Goal: Task Accomplishment & Management: Use online tool/utility

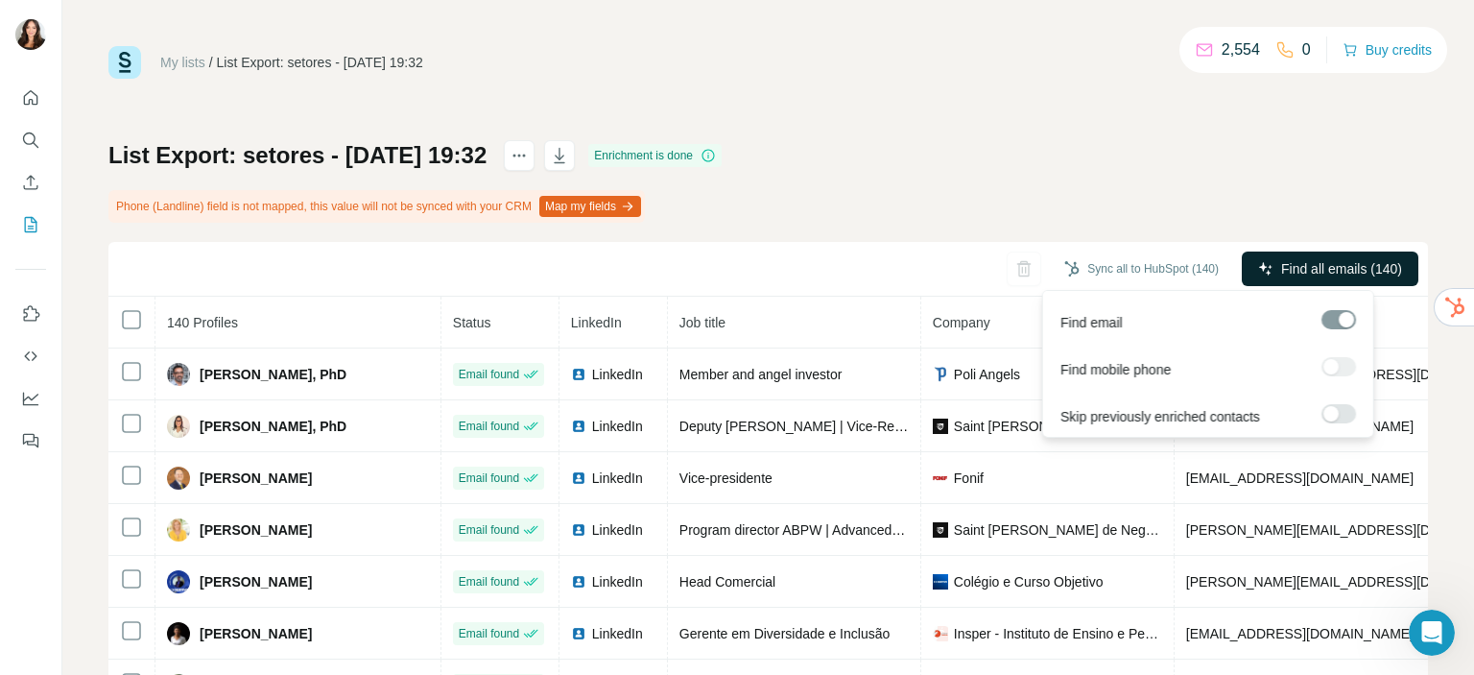
click at [1306, 266] on span "Find all emails (140)" at bounding box center [1341, 268] width 121 height 19
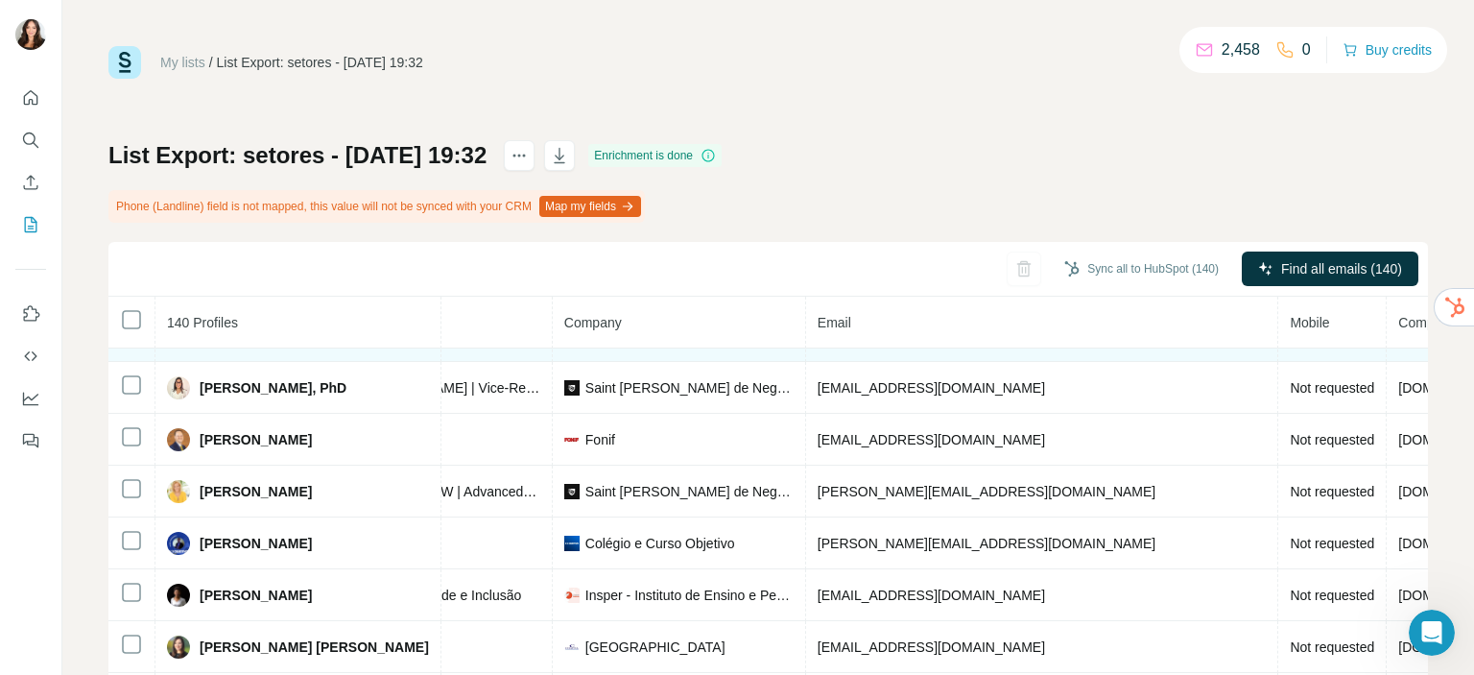
scroll to position [38, 368]
click at [569, 152] on icon "button" at bounding box center [559, 155] width 19 height 19
click at [534, 165] on button "actions" at bounding box center [519, 155] width 31 height 31
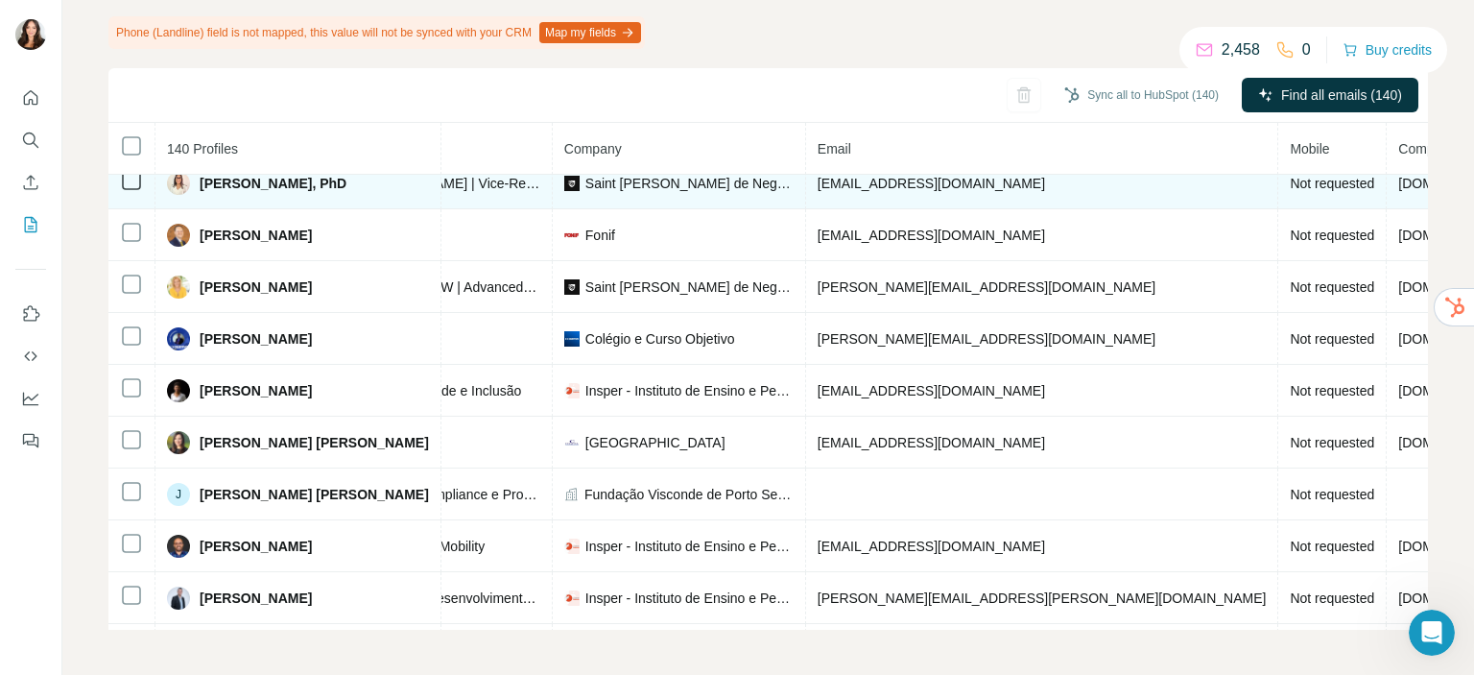
scroll to position [0, 368]
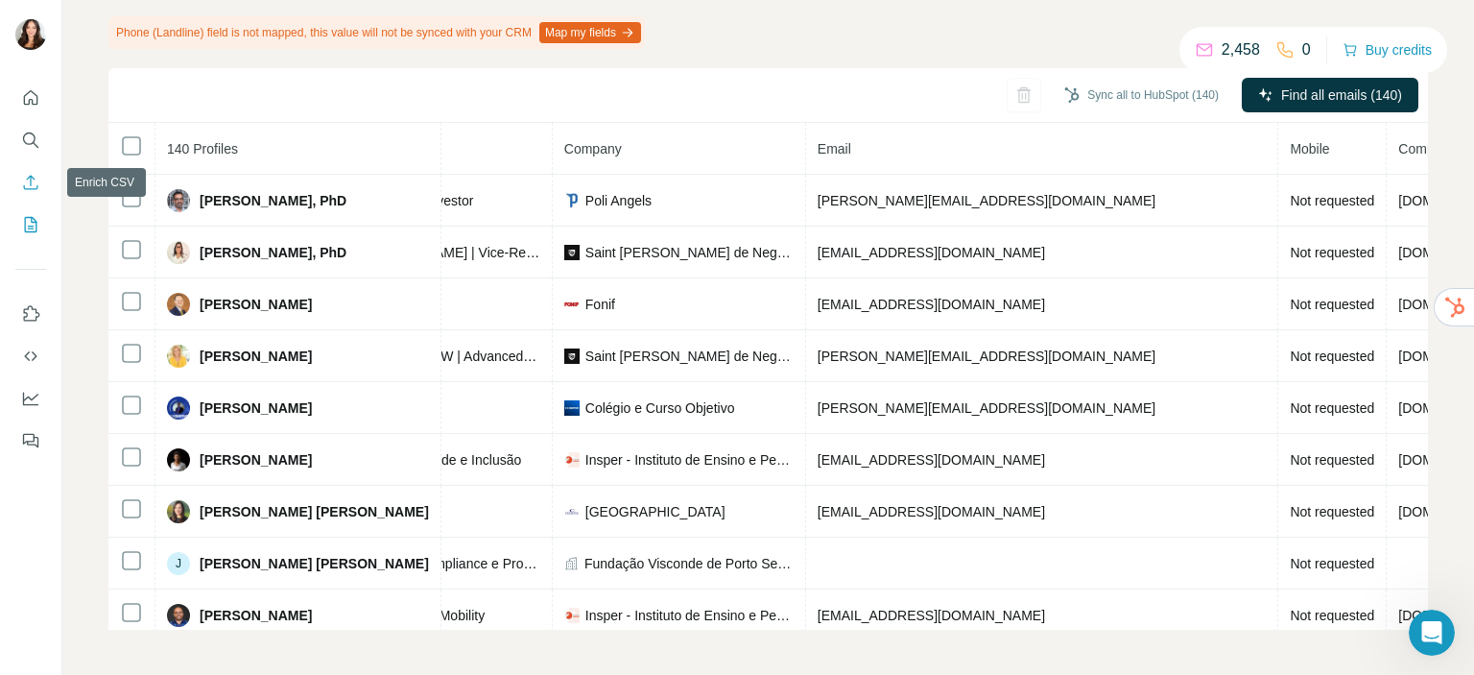
click at [39, 187] on icon "Enrich CSV" at bounding box center [30, 182] width 19 height 19
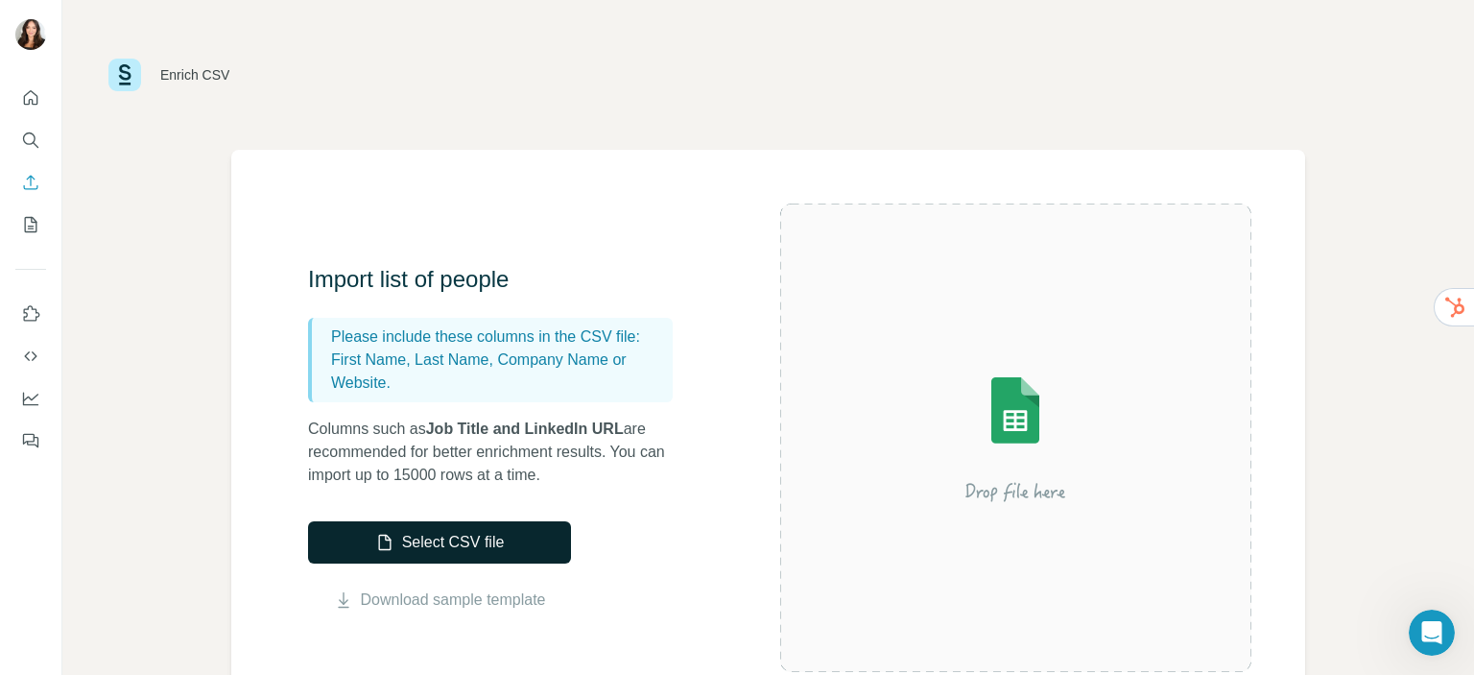
click at [411, 527] on button "Select CSV file" at bounding box center [439, 542] width 263 height 42
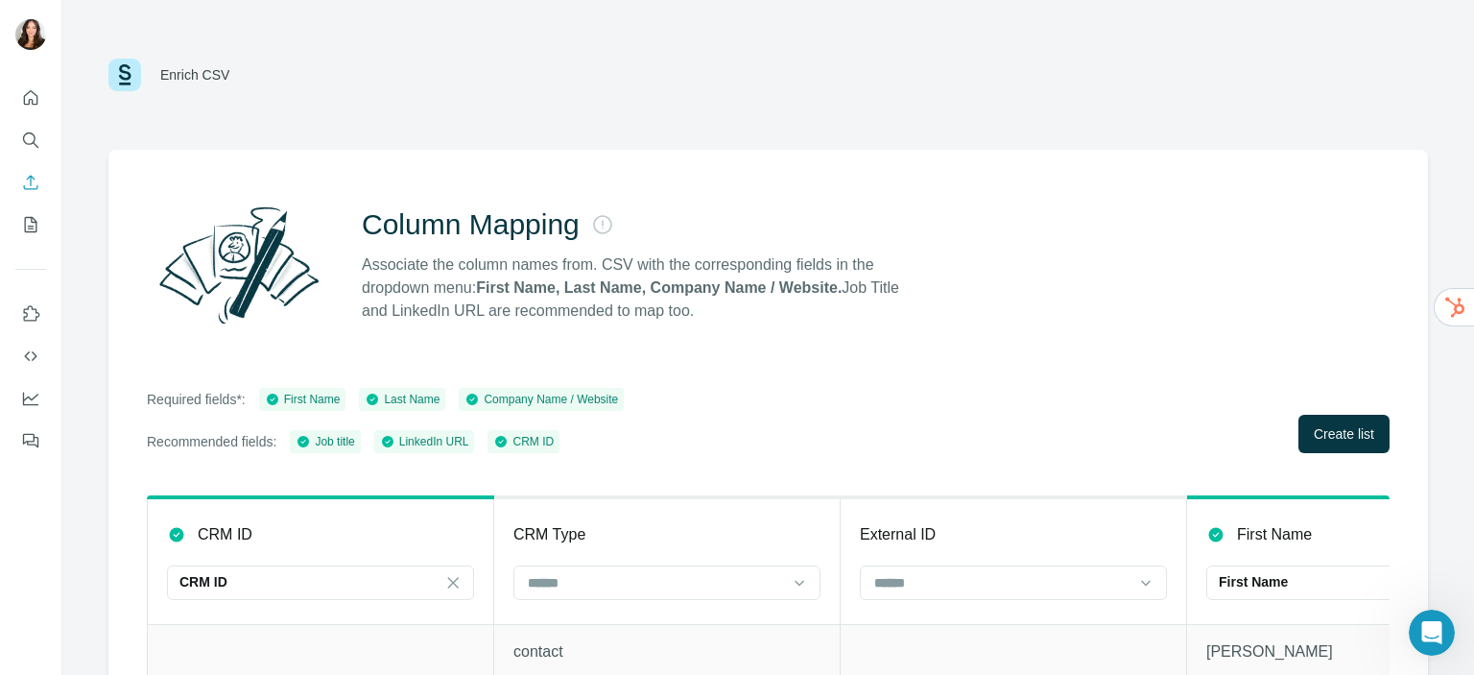
scroll to position [161, 0]
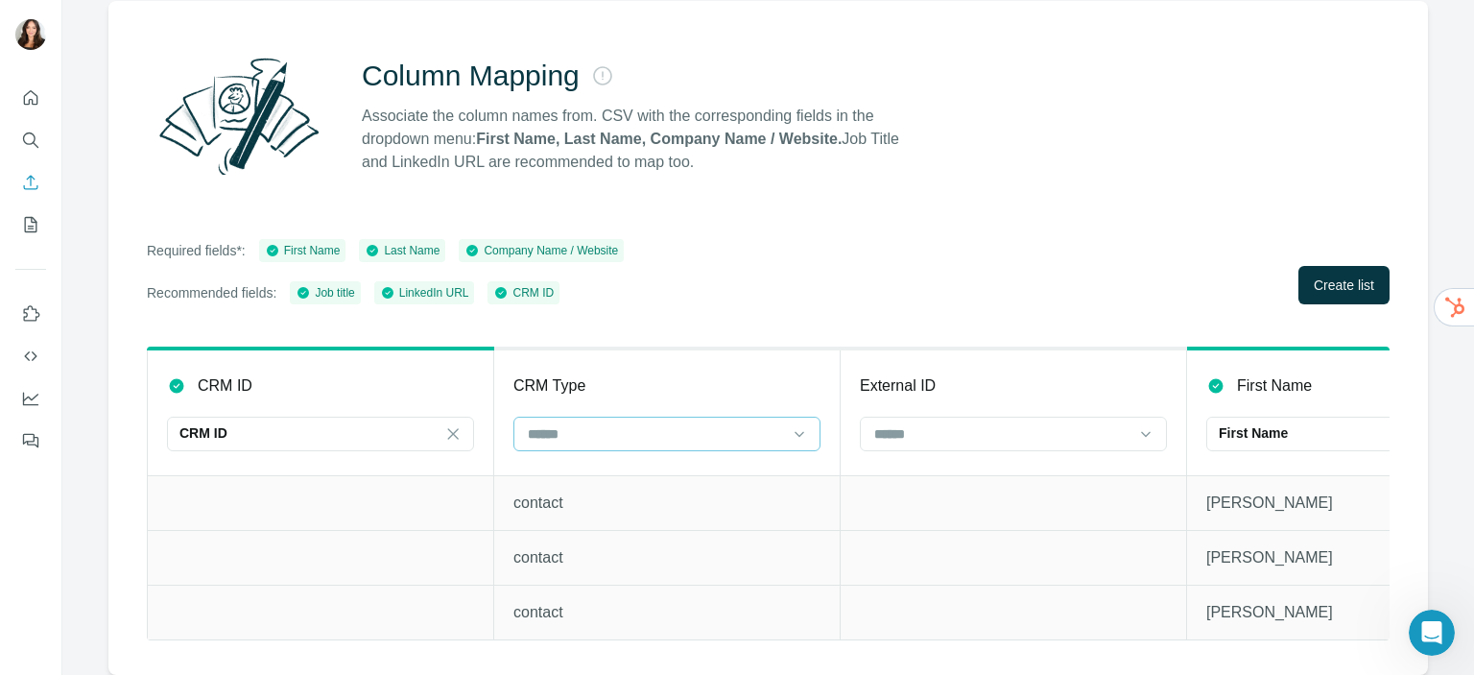
click at [604, 428] on input at bounding box center [655, 433] width 259 height 21
click at [606, 438] on div at bounding box center [666, 435] width 307 height 38
click at [612, 423] on input at bounding box center [655, 433] width 259 height 21
click at [571, 423] on input at bounding box center [655, 433] width 259 height 21
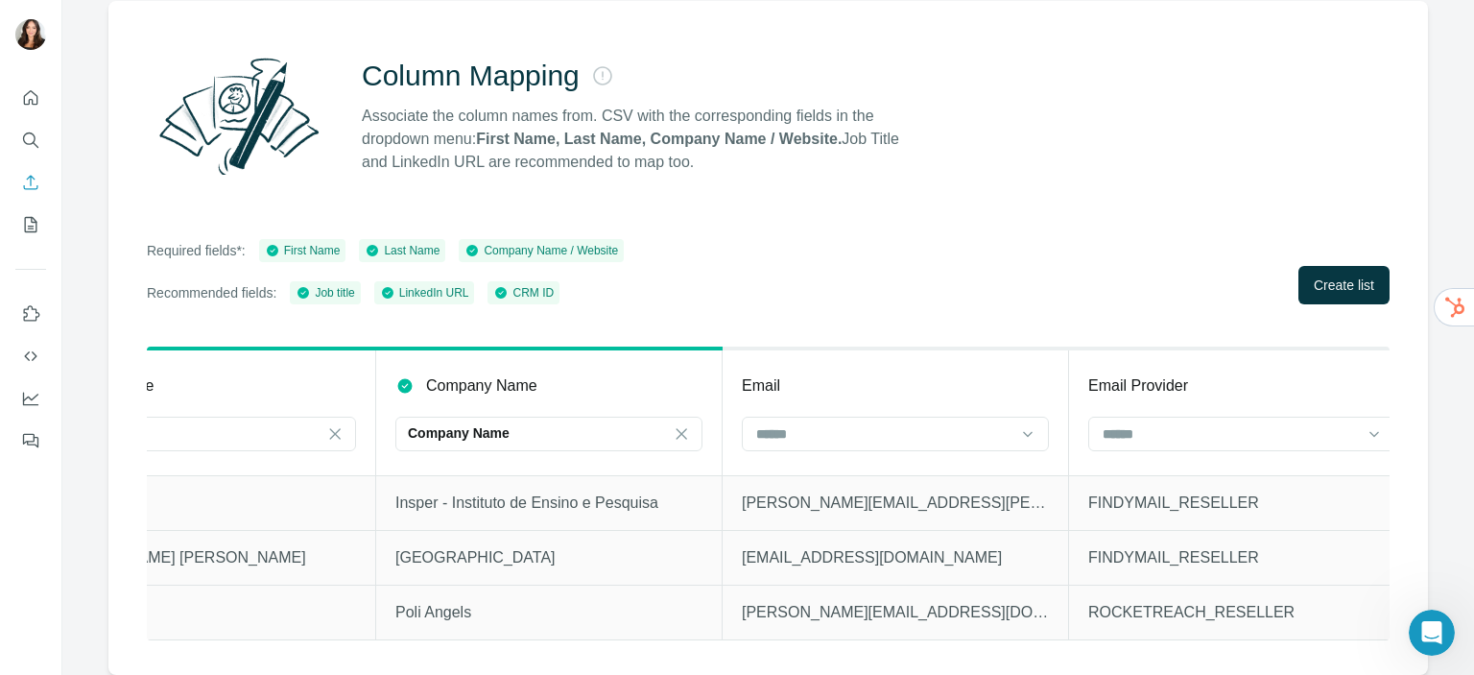
scroll to position [0, 1504]
click at [986, 423] on input at bounding box center [882, 433] width 259 height 21
click at [941, 462] on p "No results. Let's try again!" at bounding box center [893, 469] width 154 height 19
click at [883, 423] on input at bounding box center [882, 433] width 259 height 21
type input "*****"
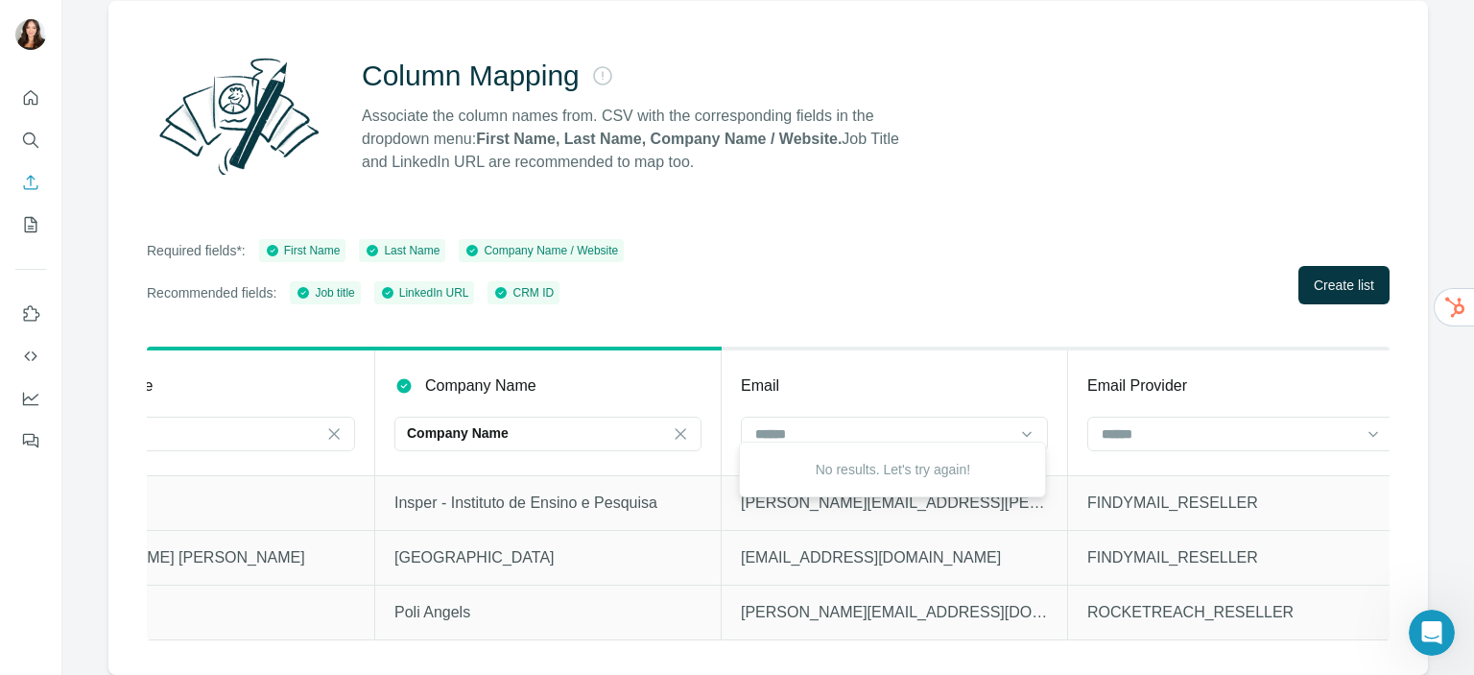
click at [963, 268] on div "Required fields*: First Name Last Name Company Name / Website Recommended field…" at bounding box center [768, 271] width 1243 height 65
drag, startPoint x: 580, startPoint y: 218, endPoint x: 472, endPoint y: 119, distance: 146.7
click at [472, 119] on p "Associate the column names from. CSV with the corresponding fields in the dropd…" at bounding box center [639, 139] width 555 height 69
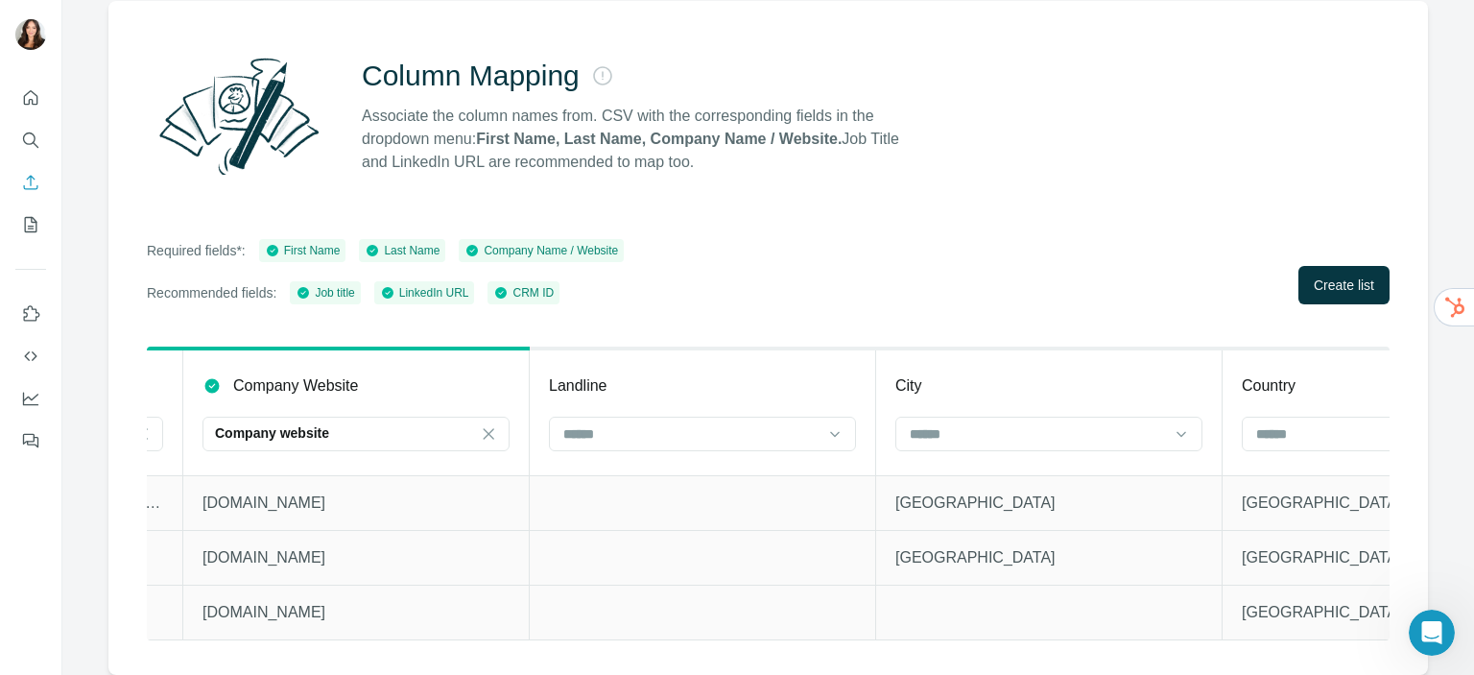
scroll to position [0, 4120]
click at [730, 423] on input at bounding box center [691, 433] width 259 height 21
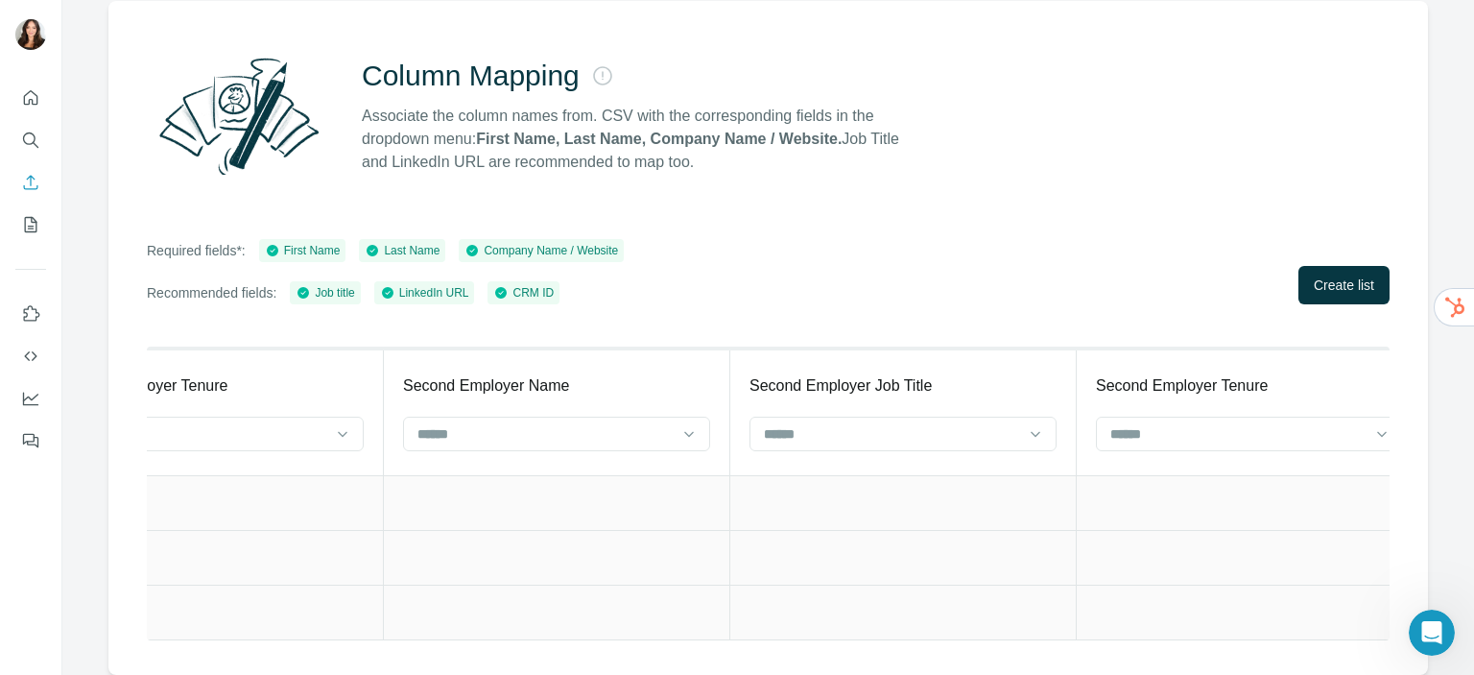
scroll to position [0, 7472]
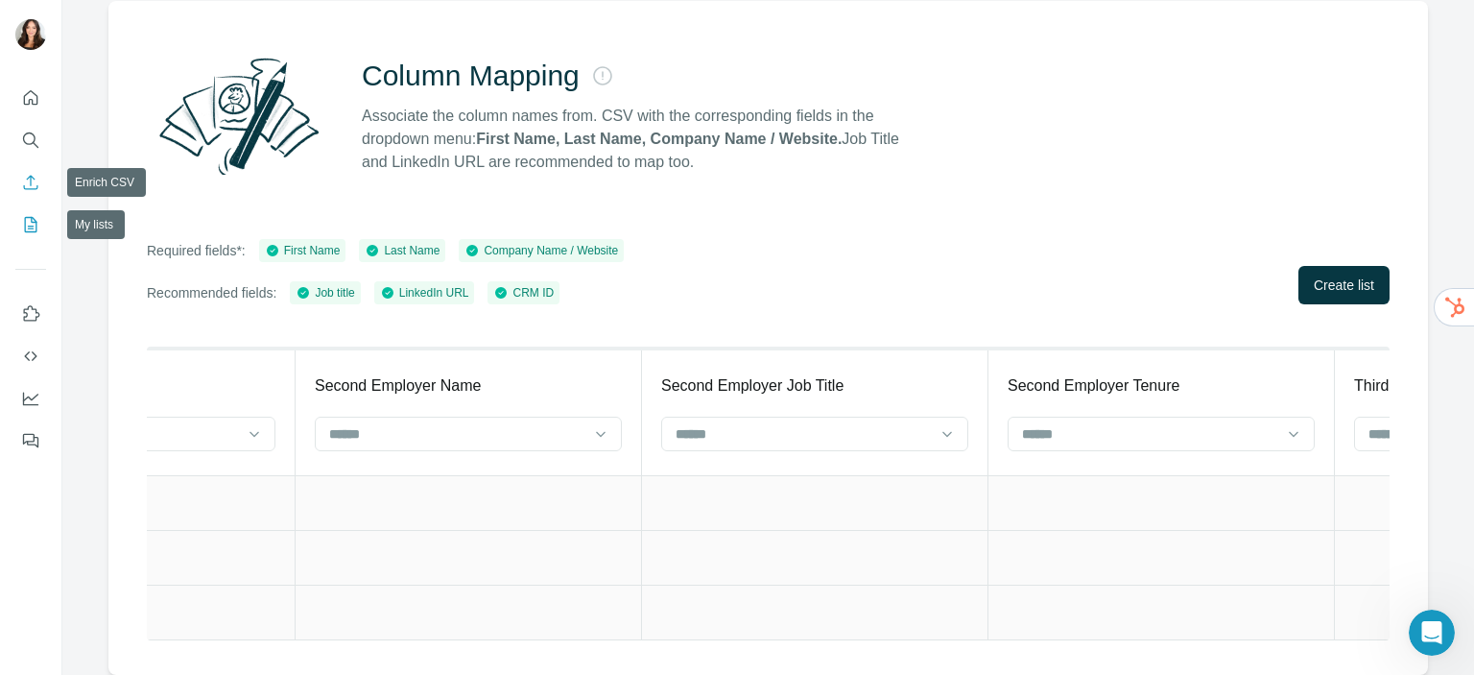
click at [32, 222] on icon "My lists" at bounding box center [33, 223] width 10 height 12
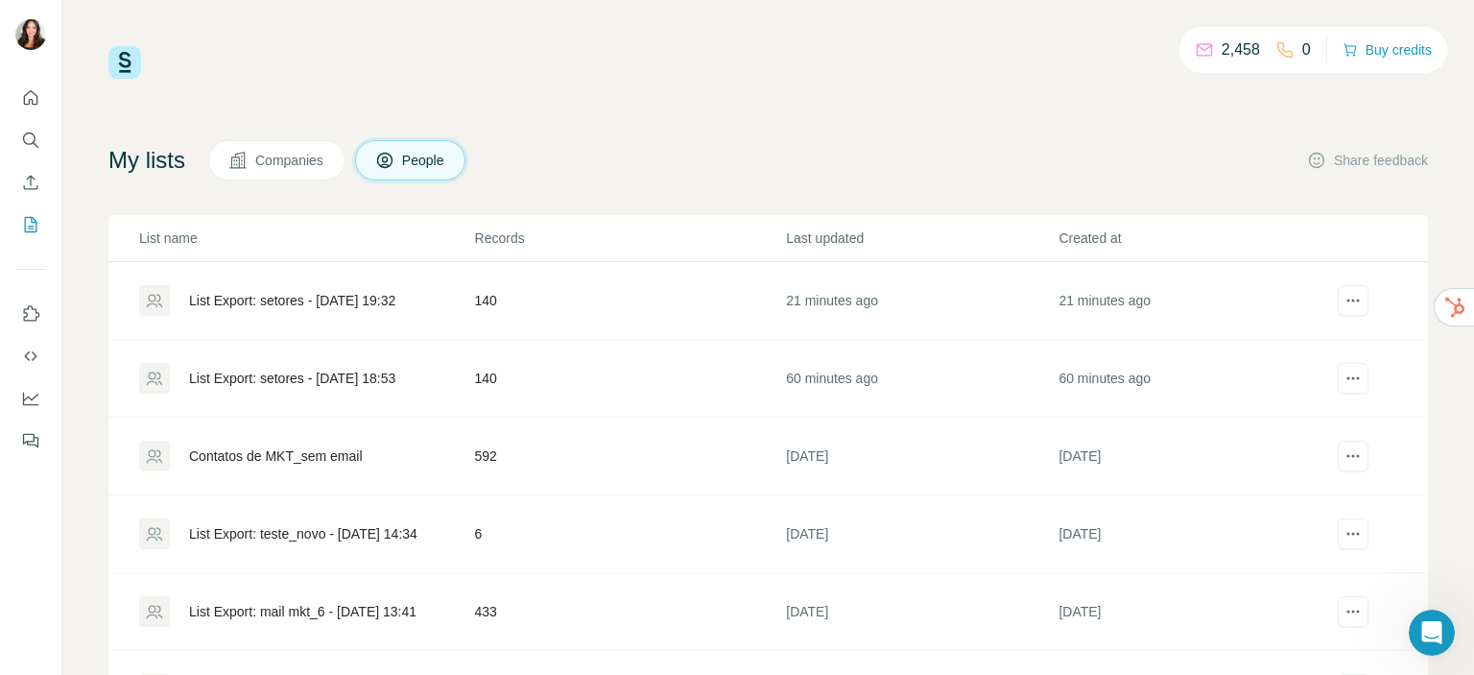
click at [288, 295] on div "List Export: setores - 11/08/2025 19:32" at bounding box center [292, 300] width 206 height 19
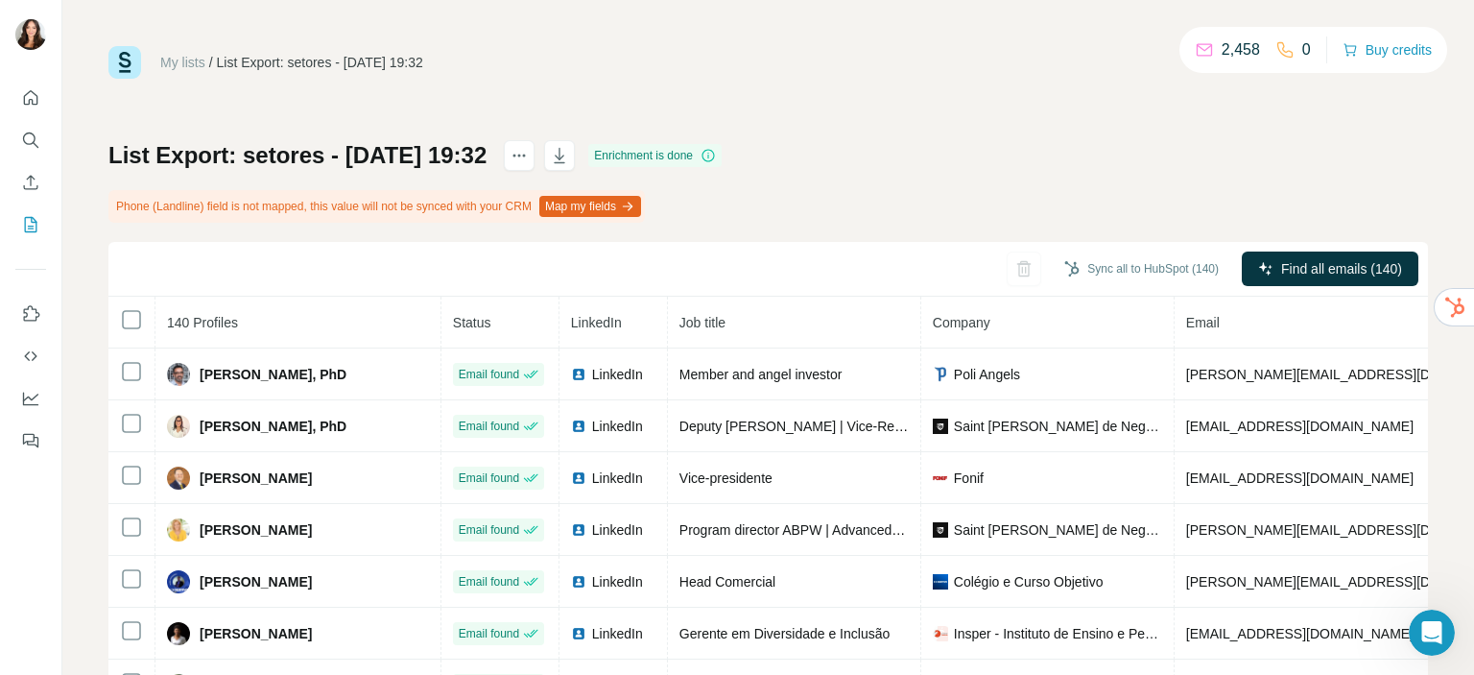
click at [621, 207] on button "Map my fields" at bounding box center [590, 206] width 102 height 21
click at [1438, 354] on icon "button" at bounding box center [1439, 351] width 13 height 13
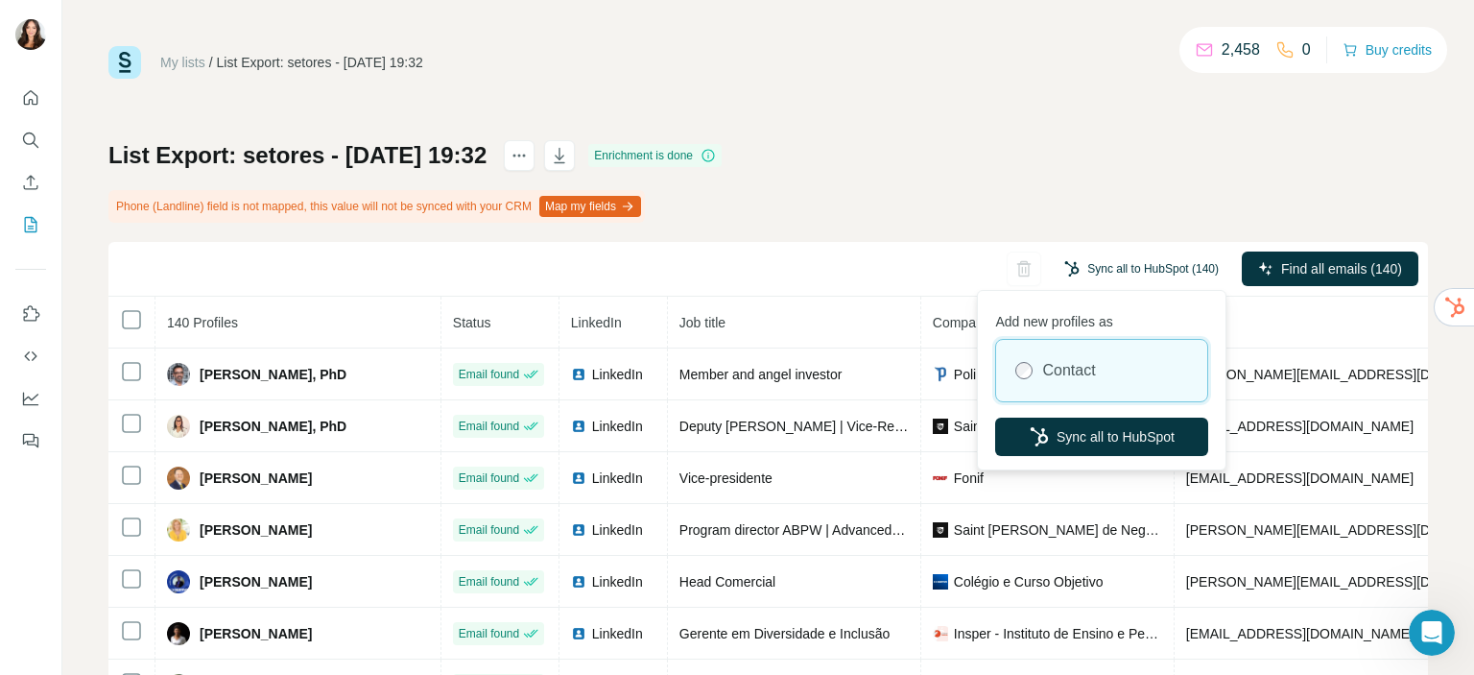
click at [1164, 268] on button "Sync all to HubSpot (140)" at bounding box center [1141, 268] width 181 height 29
click at [1125, 427] on button "Sync all to HubSpot" at bounding box center [1101, 436] width 213 height 38
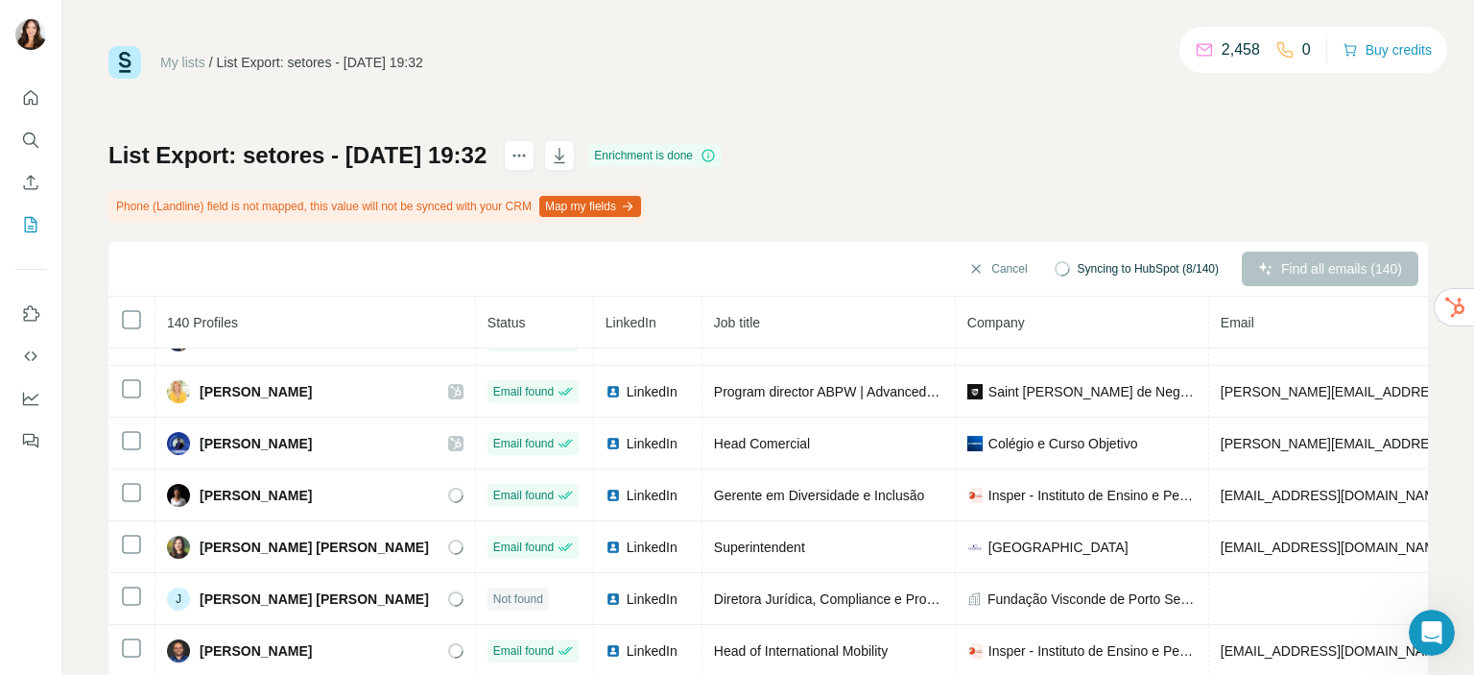
scroll to position [138, 0]
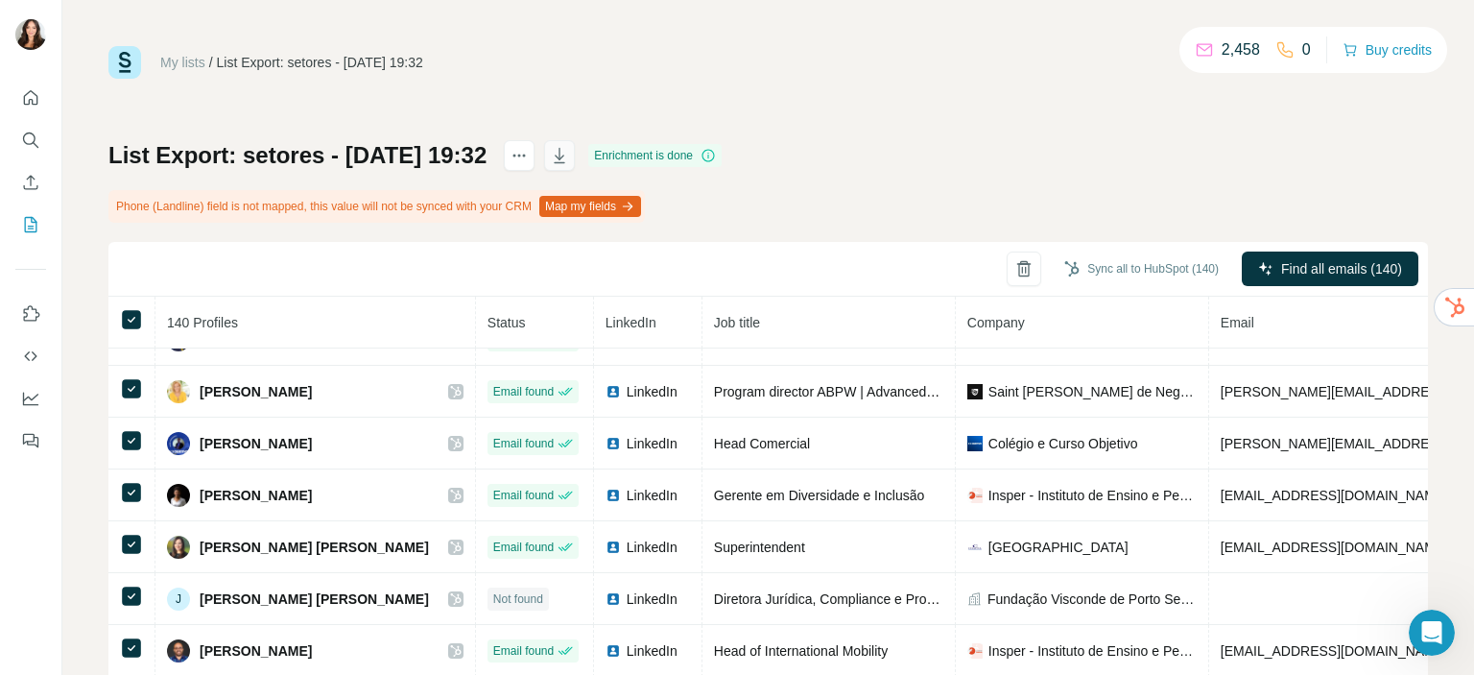
click at [575, 155] on button "button" at bounding box center [559, 155] width 31 height 31
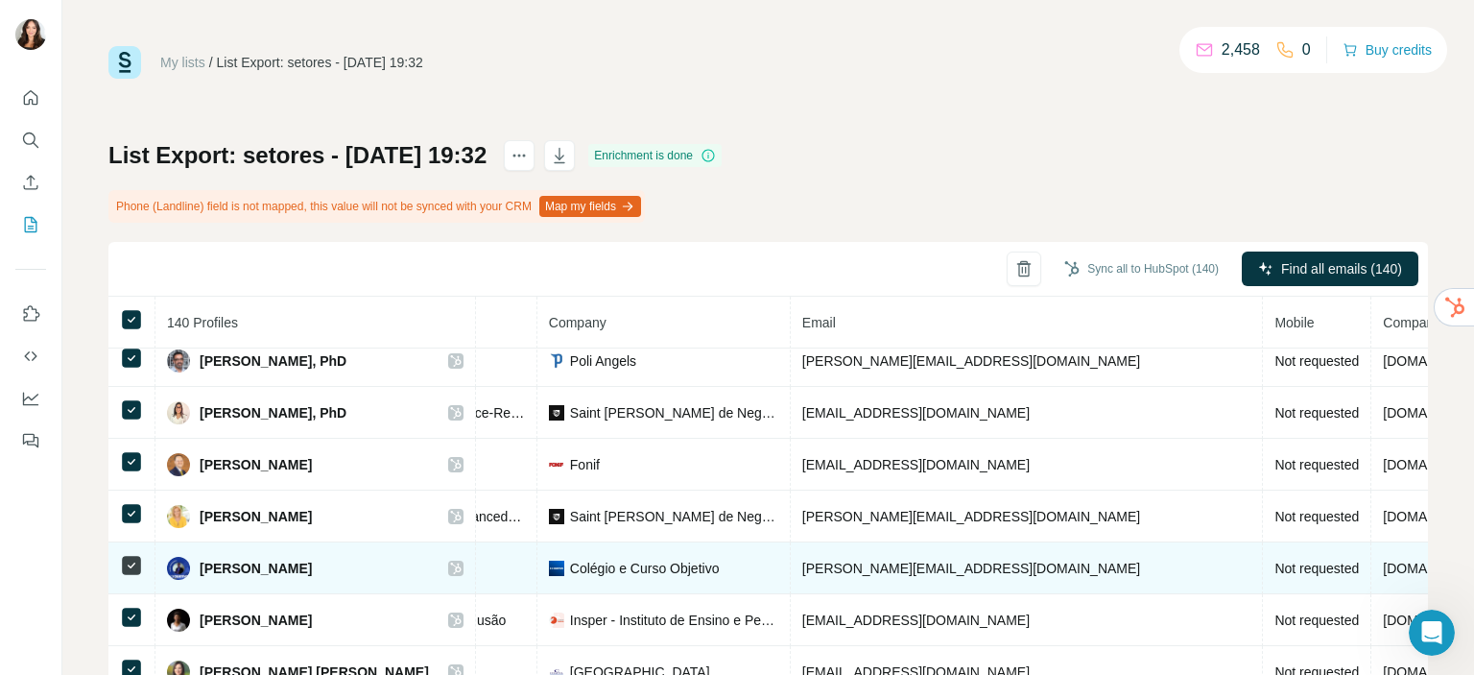
scroll to position [0, 418]
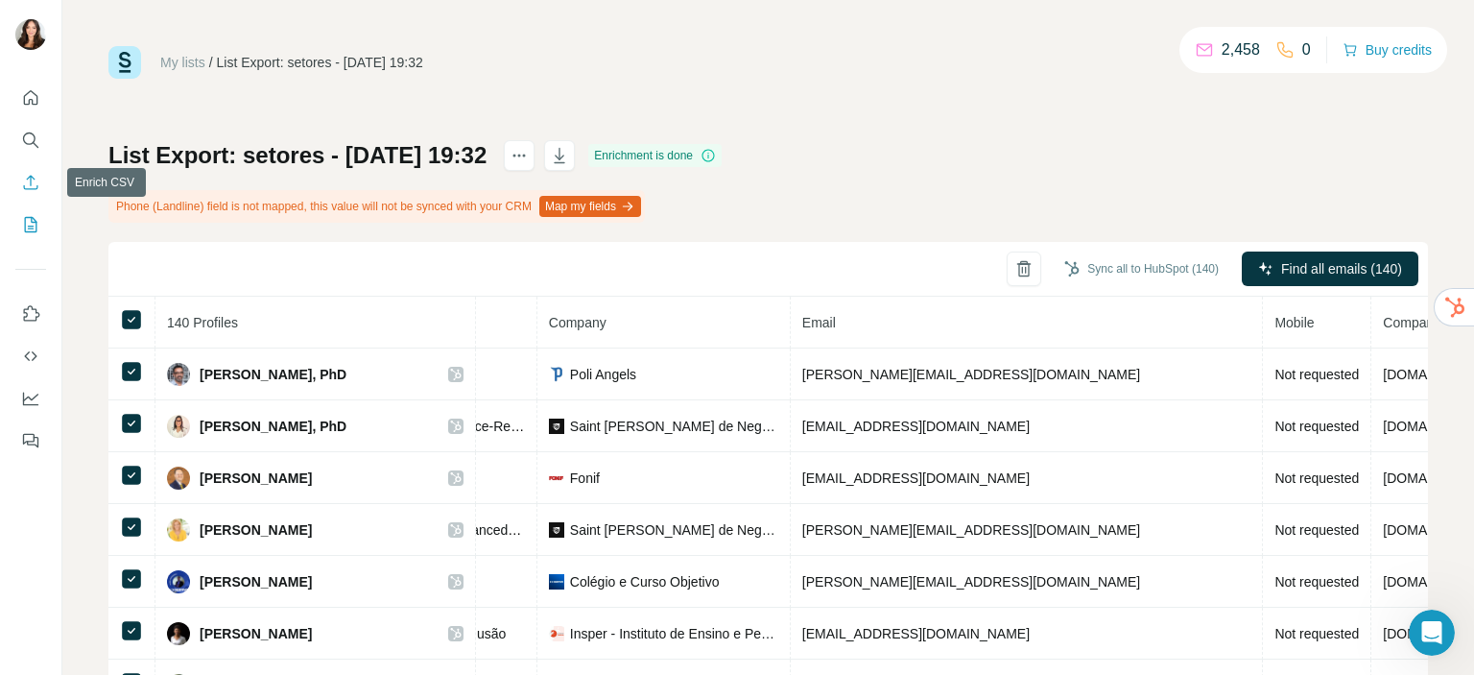
click at [31, 173] on icon "Enrich CSV" at bounding box center [30, 182] width 19 height 19
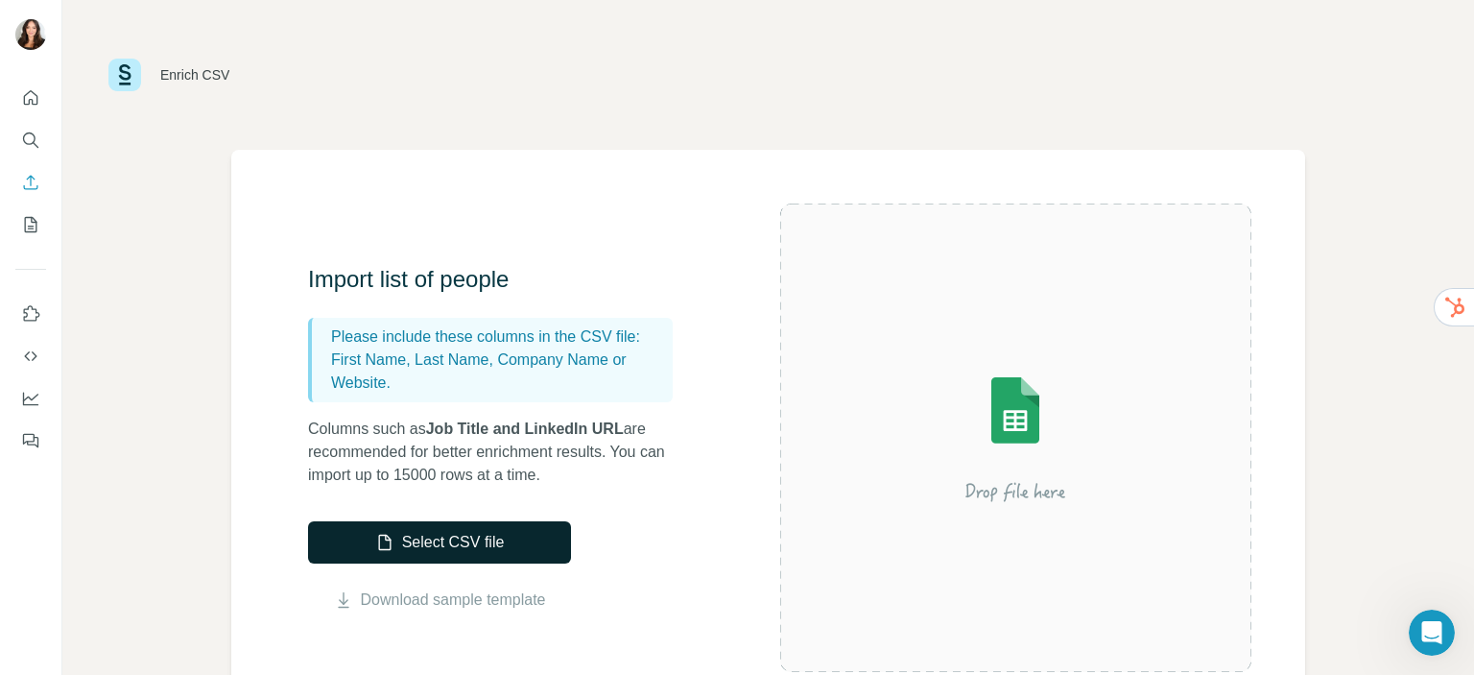
click at [495, 542] on button "Select CSV file" at bounding box center [439, 542] width 263 height 42
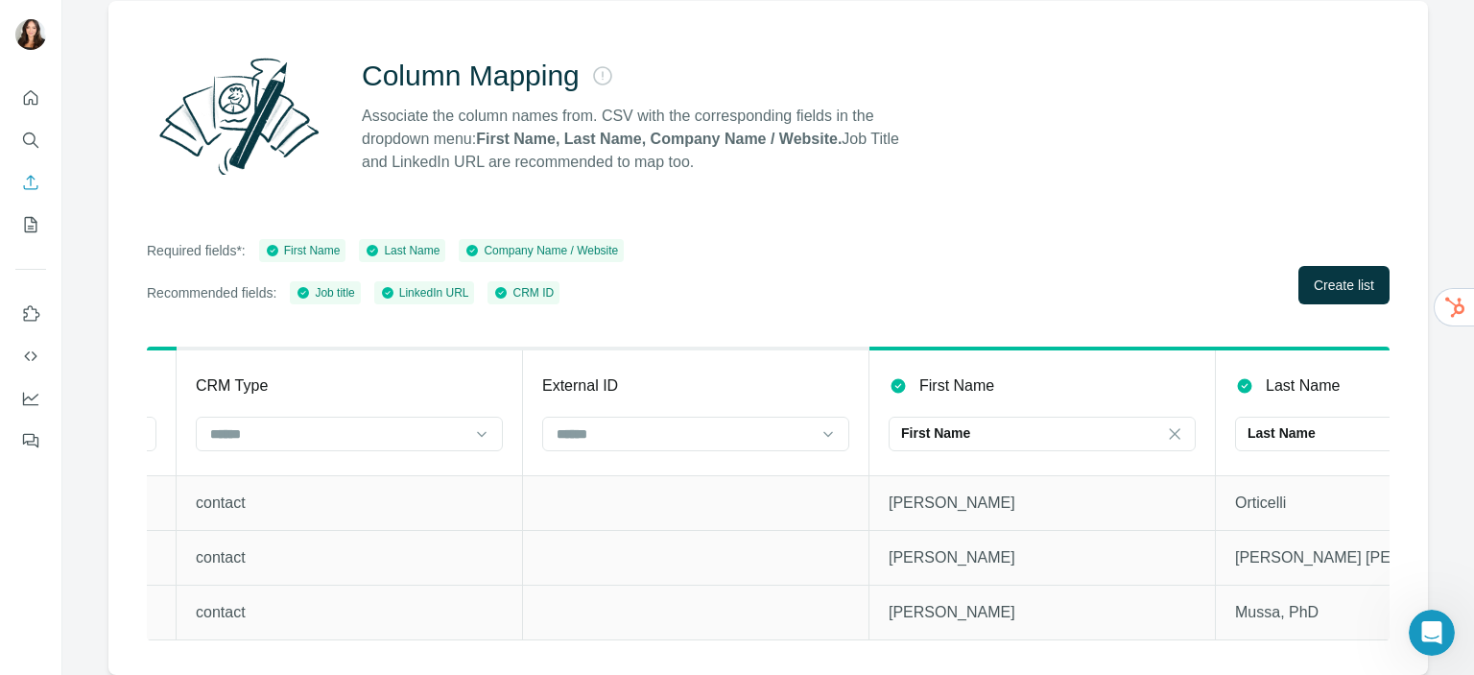
scroll to position [0, 336]
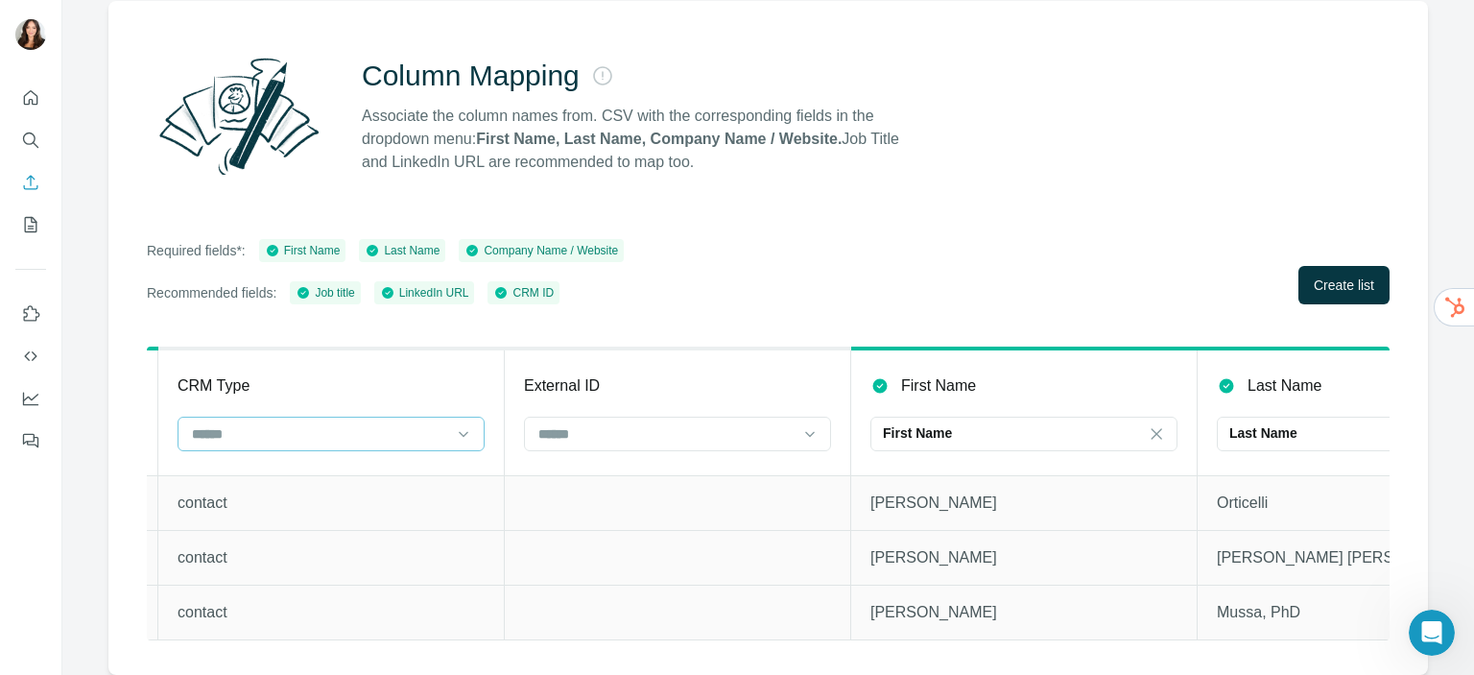
click at [404, 423] on input at bounding box center [319, 433] width 259 height 21
click at [399, 423] on input at bounding box center [319, 433] width 259 height 21
click at [1314, 275] on span "Create list" at bounding box center [1344, 284] width 60 height 19
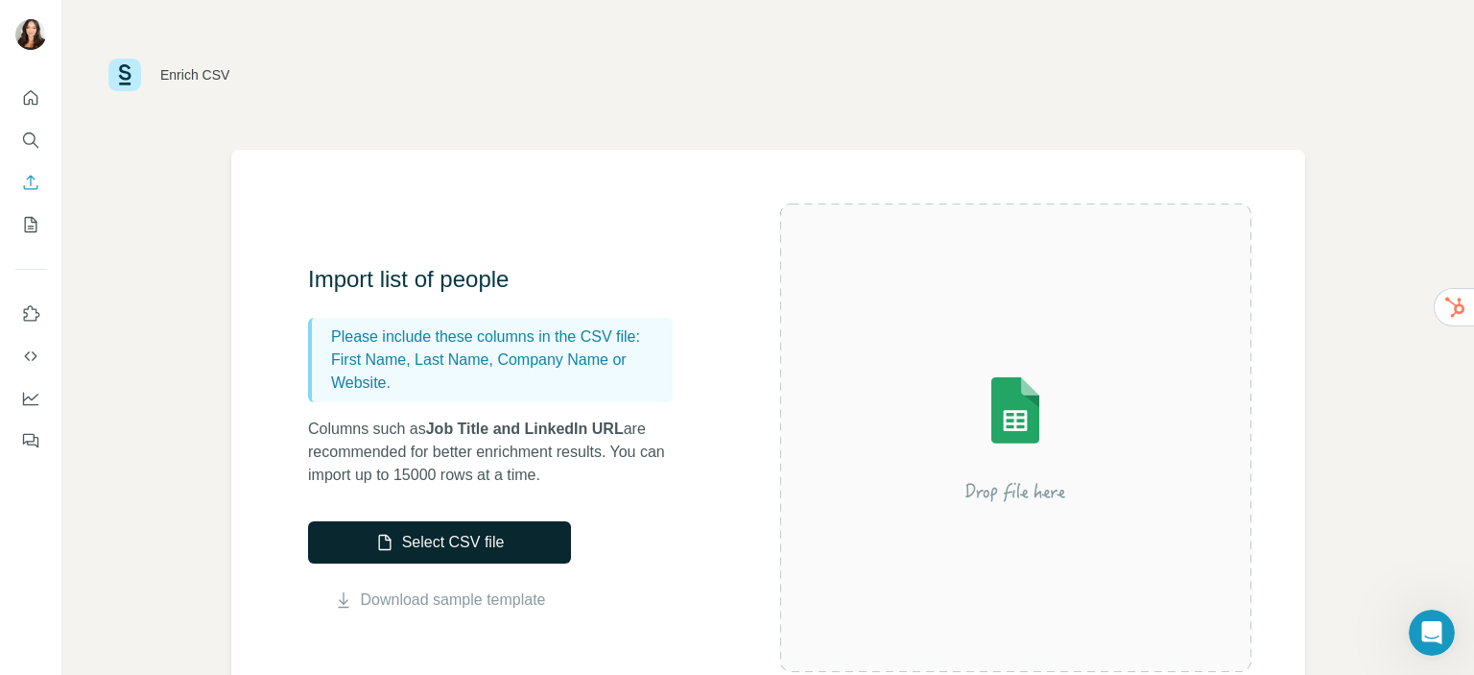
click at [517, 550] on button "Select CSV file" at bounding box center [439, 542] width 263 height 42
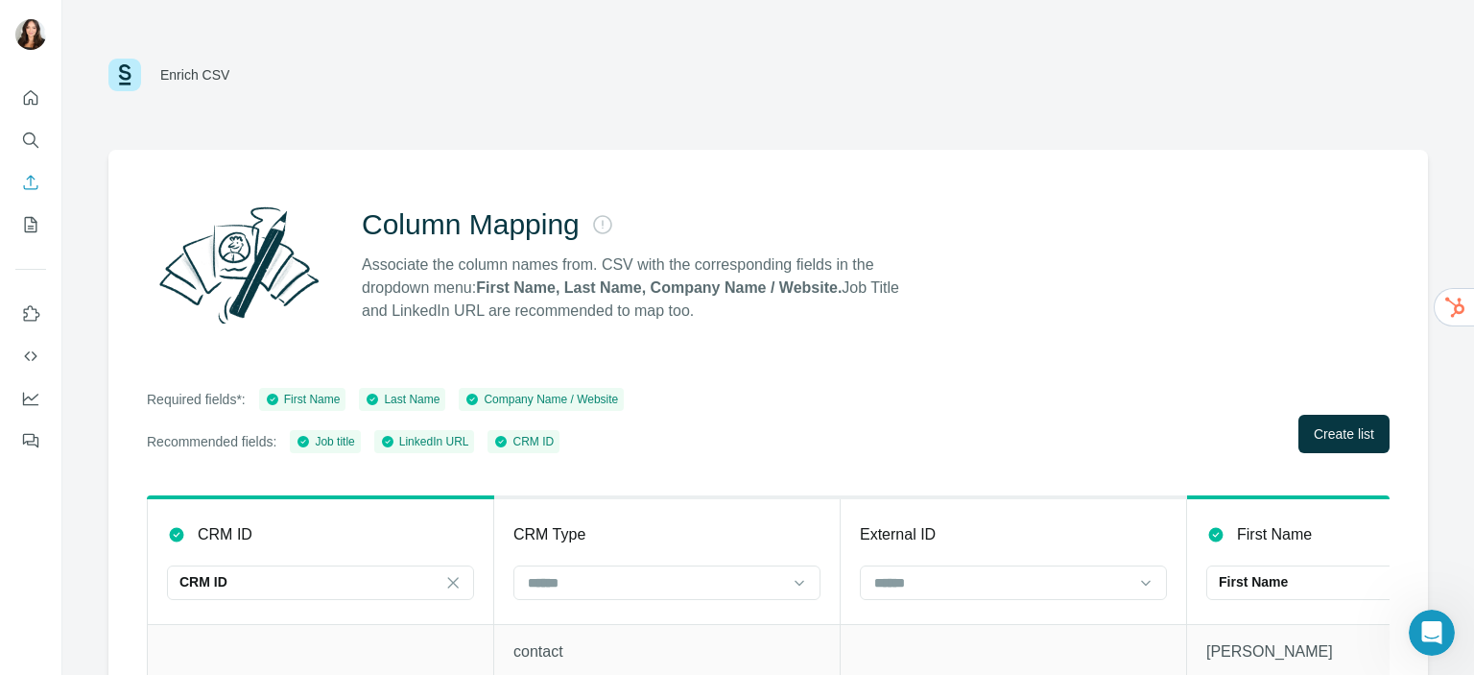
scroll to position [161, 0]
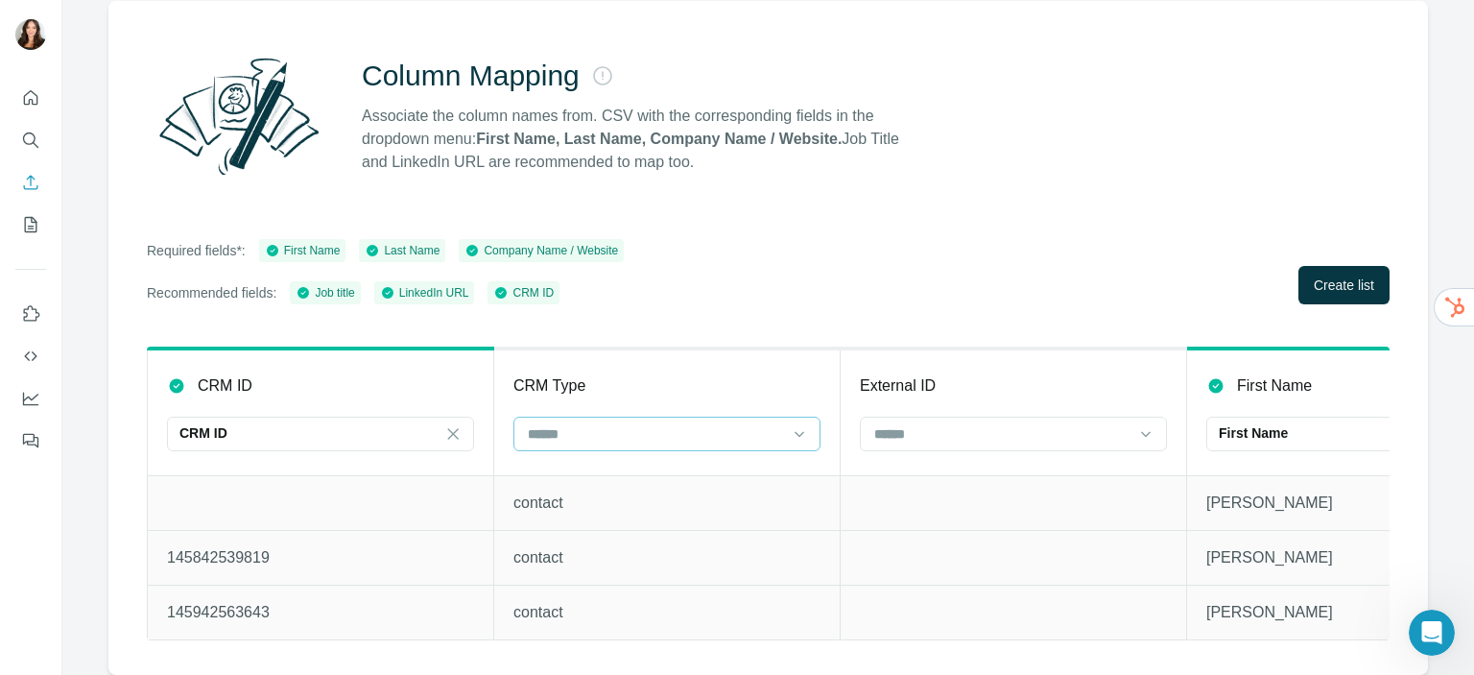
click at [632, 423] on input at bounding box center [655, 433] width 259 height 21
click at [792, 469] on div "No results. Let's try again!" at bounding box center [665, 469] width 297 height 46
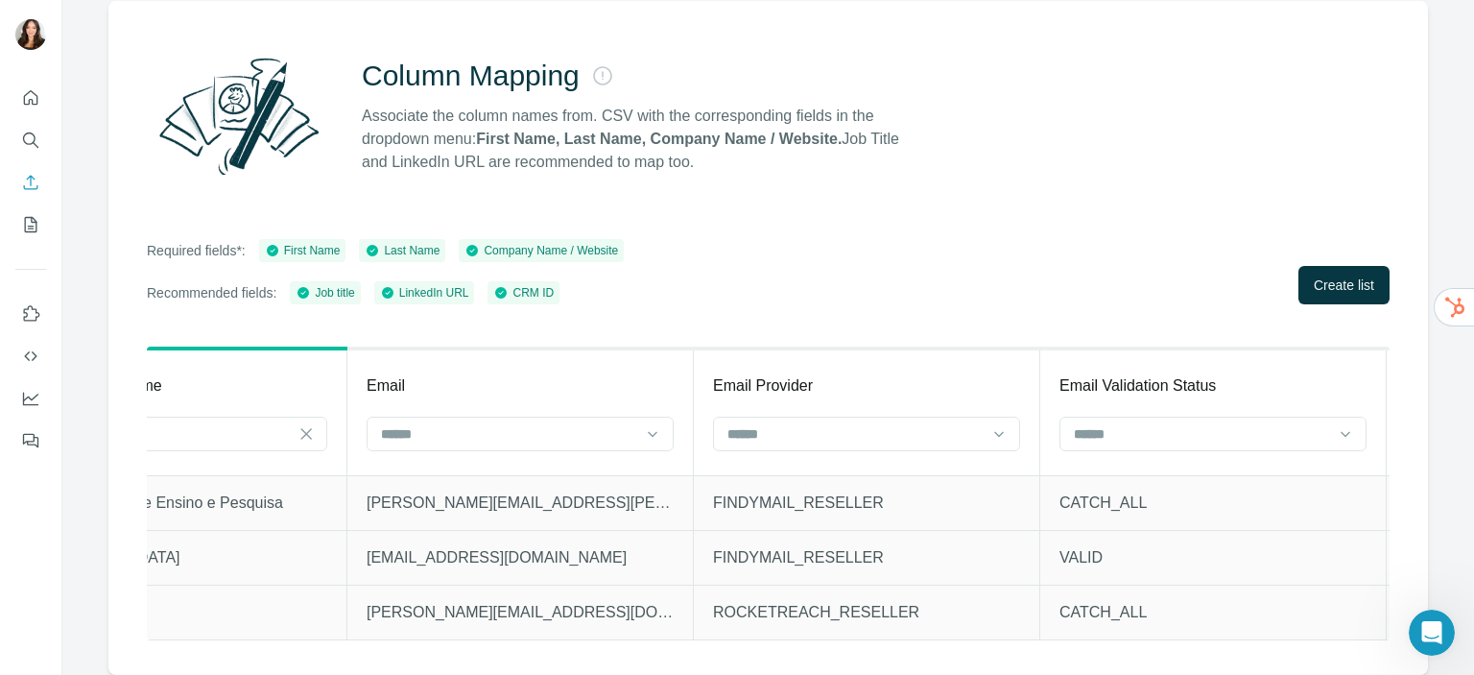
scroll to position [0, 1881]
click at [537, 427] on input at bounding box center [506, 433] width 259 height 21
click at [534, 427] on input at bounding box center [506, 433] width 259 height 21
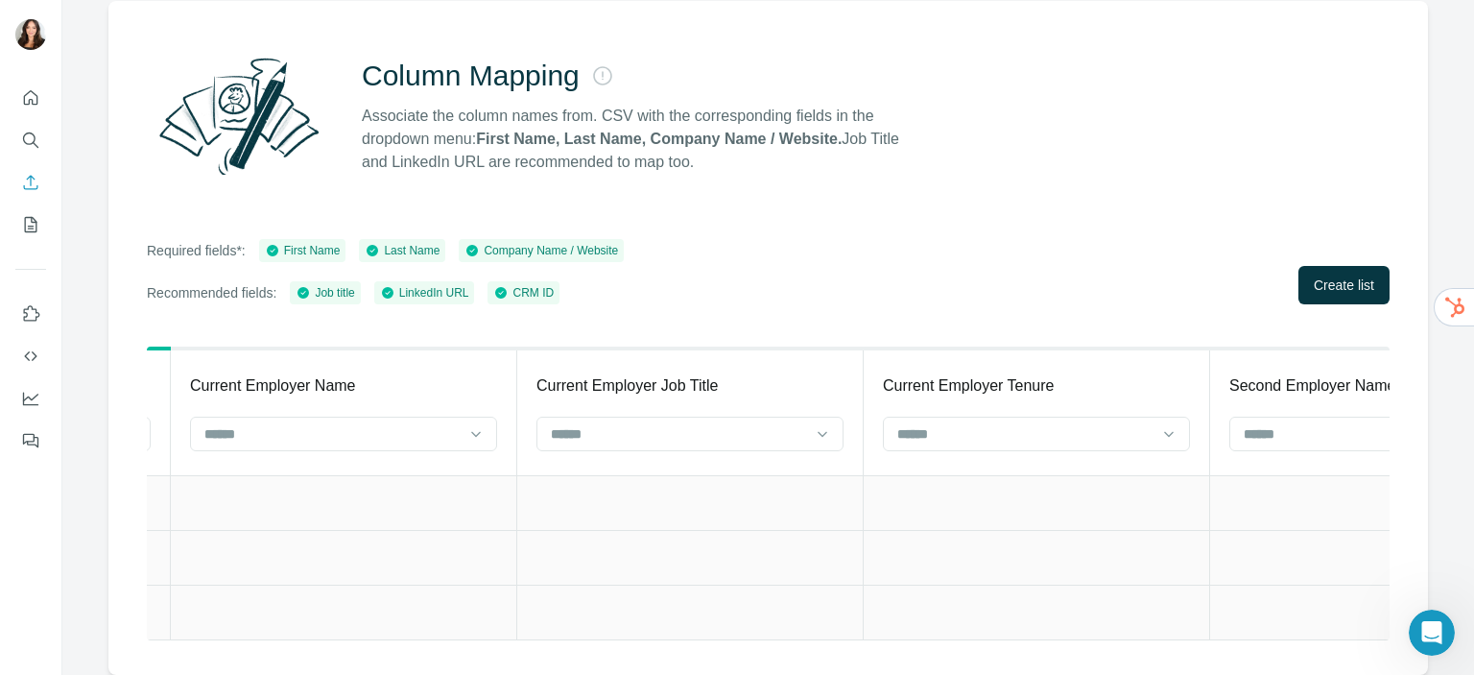
scroll to position [0, 6540]
click at [731, 429] on input at bounding box center [696, 433] width 259 height 21
click at [978, 559] on td at bounding box center [1055, 557] width 346 height 55
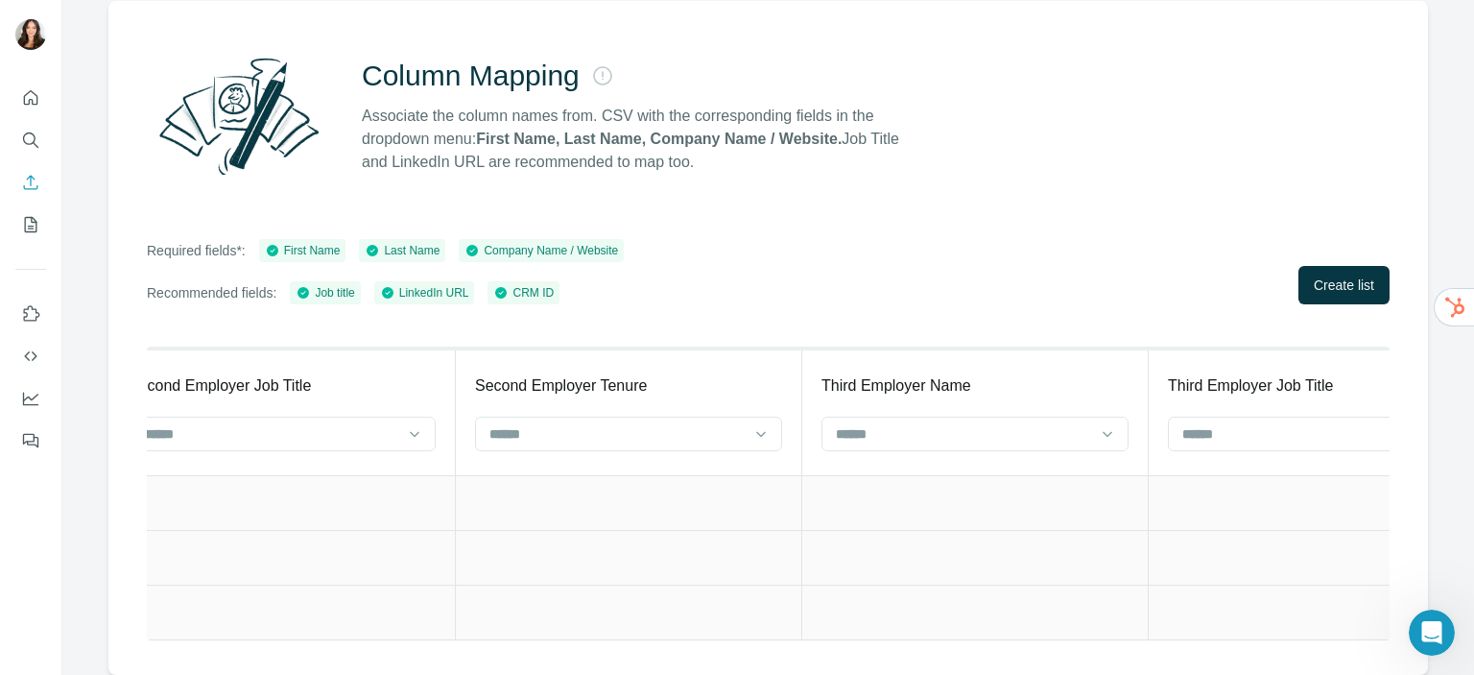
scroll to position [0, 7985]
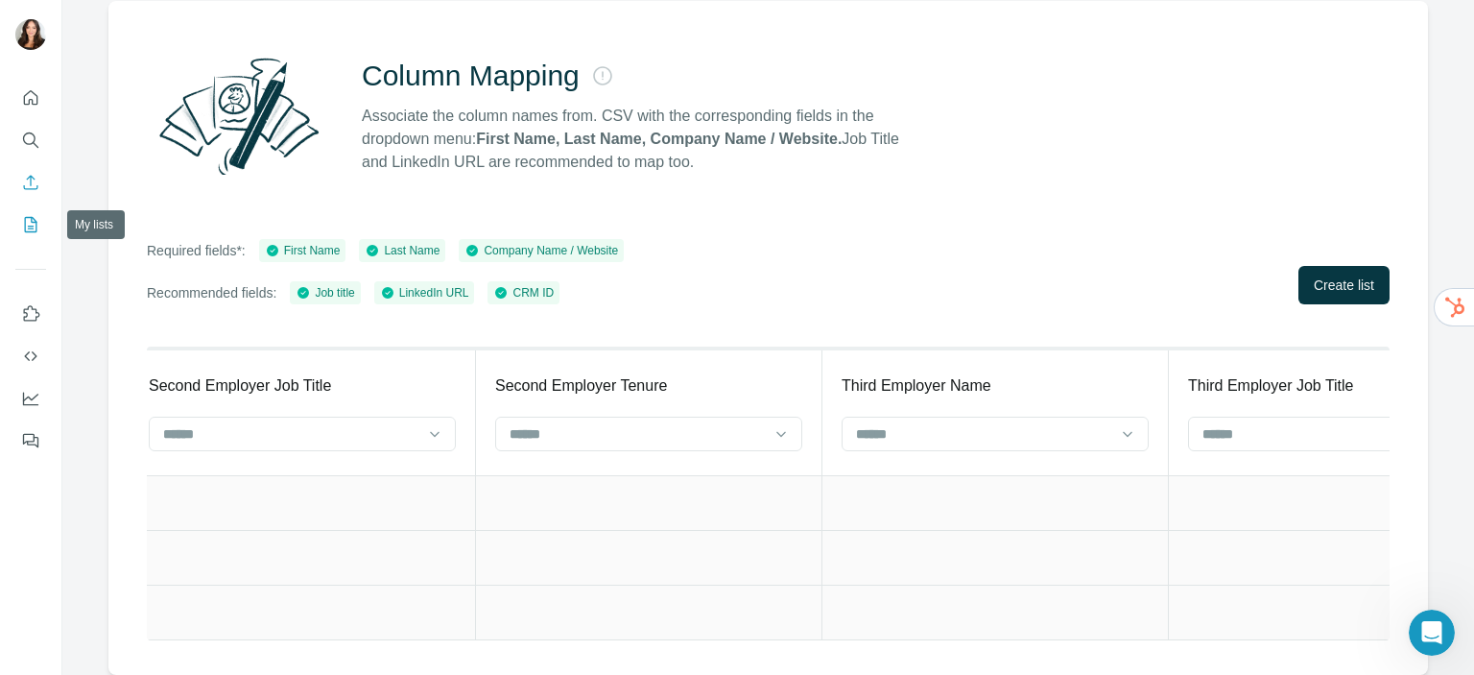
click at [30, 218] on icon "My lists" at bounding box center [31, 224] width 12 height 15
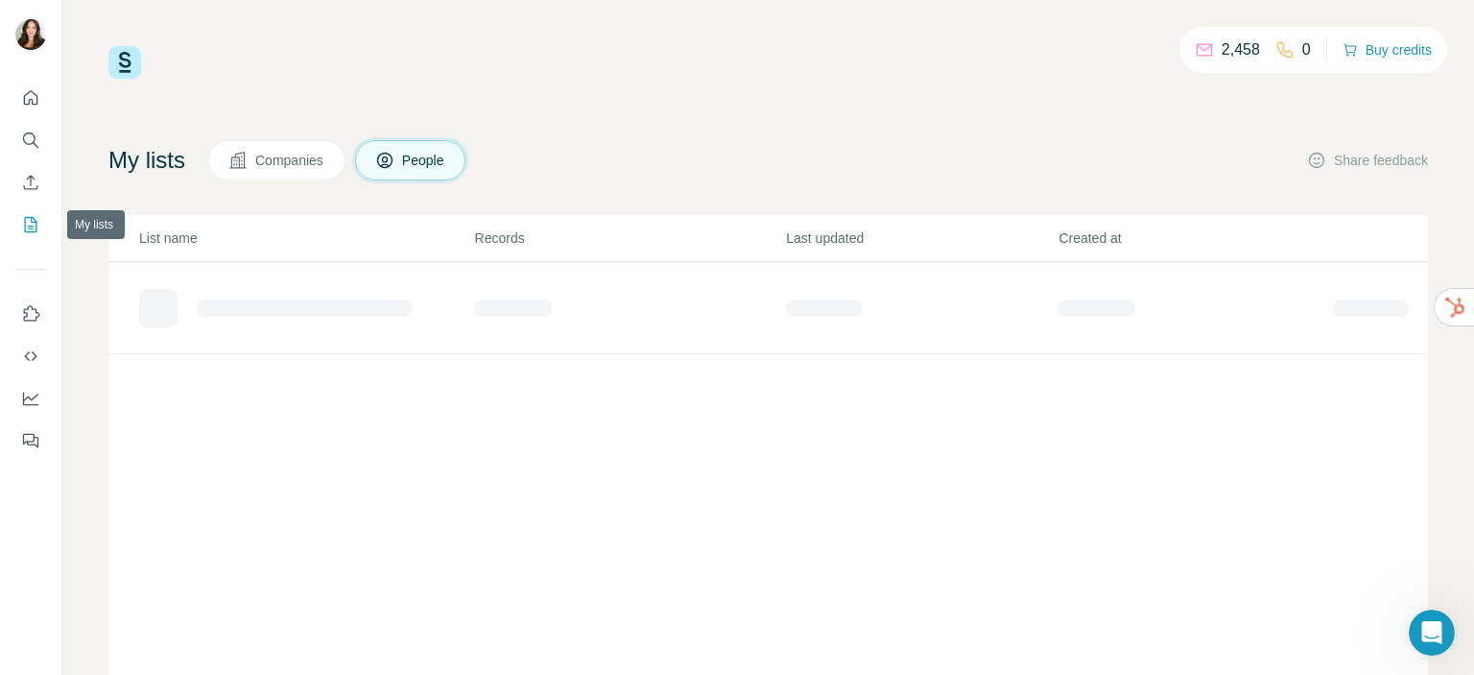
drag, startPoint x: 28, startPoint y: 218, endPoint x: 660, endPoint y: 101, distance: 643.0
click at [660, 101] on div "2,458 0 Buy credits My lists Companies People Share feedback List name Records …" at bounding box center [767, 389] width 1319 height 687
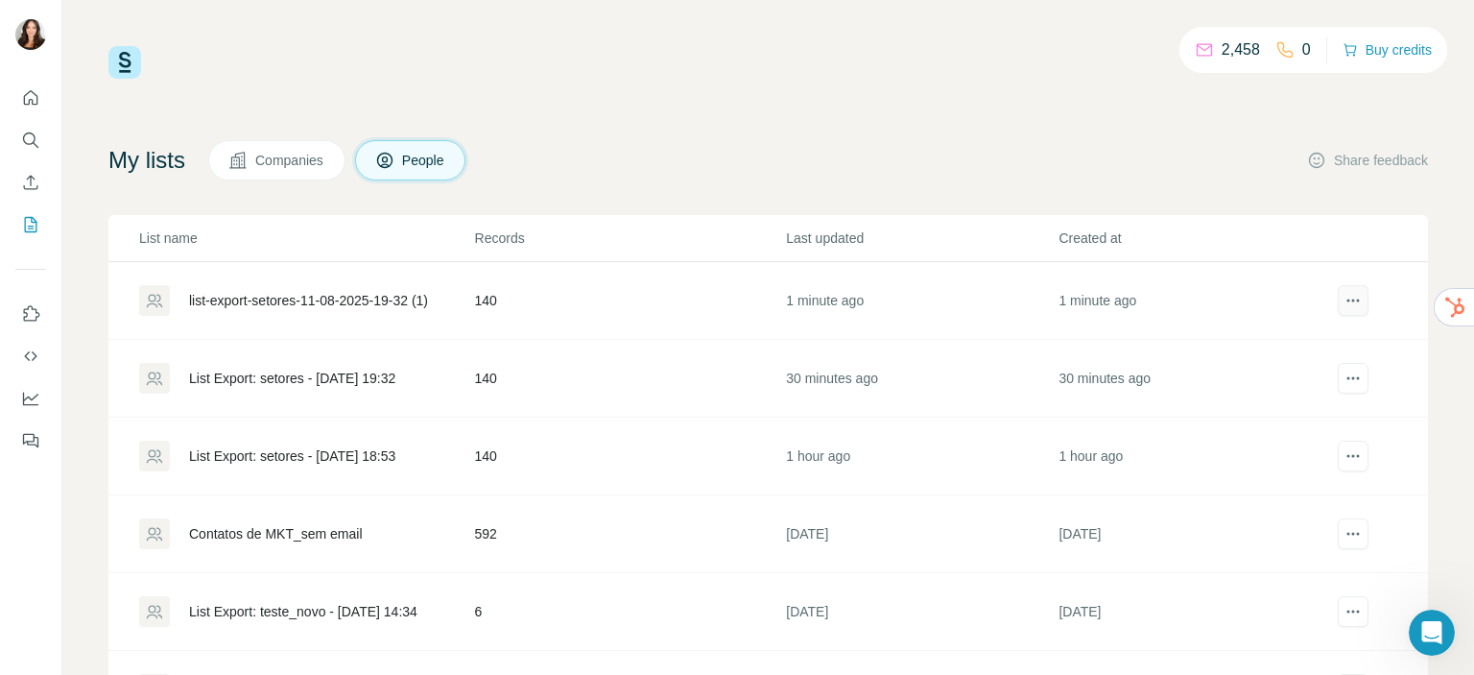
click at [1337, 286] on button "actions" at bounding box center [1352, 300] width 31 height 31
click at [33, 178] on icon "Enrich CSV" at bounding box center [31, 182] width 14 height 14
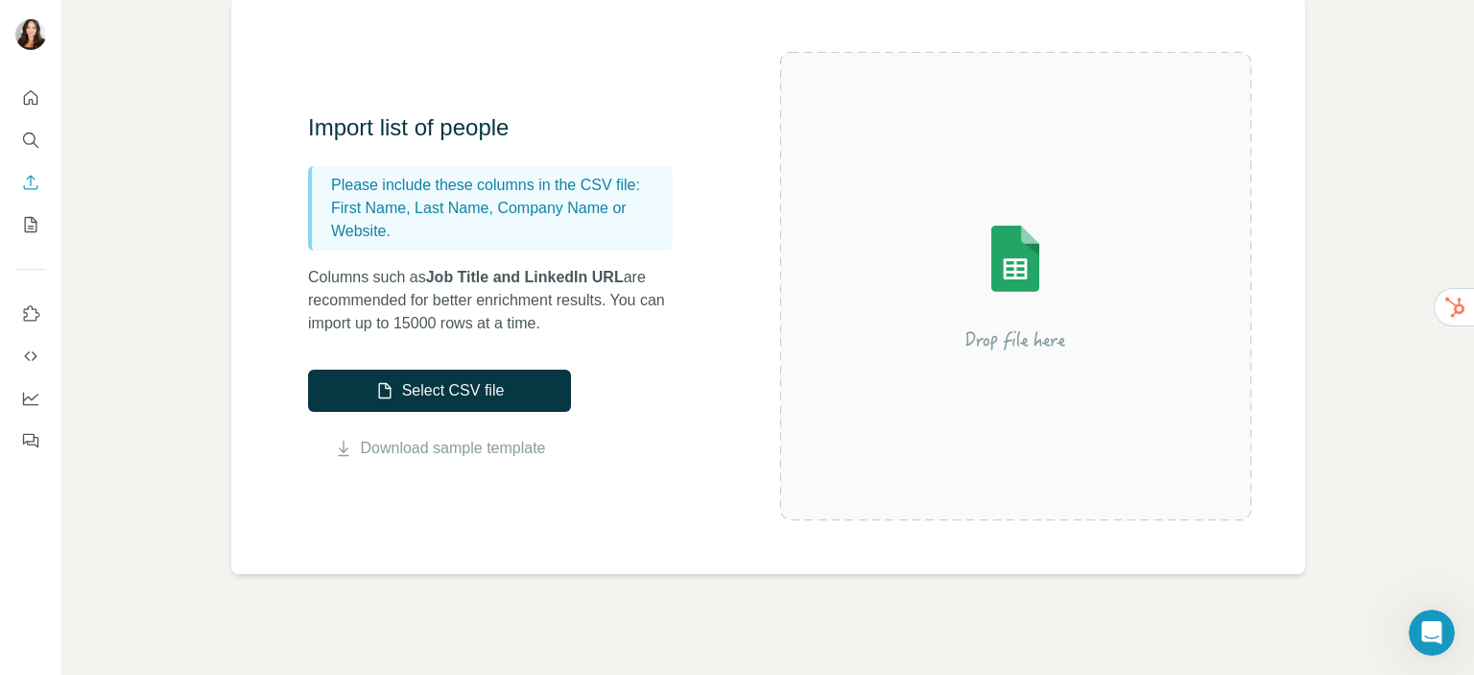
scroll to position [137, 0]
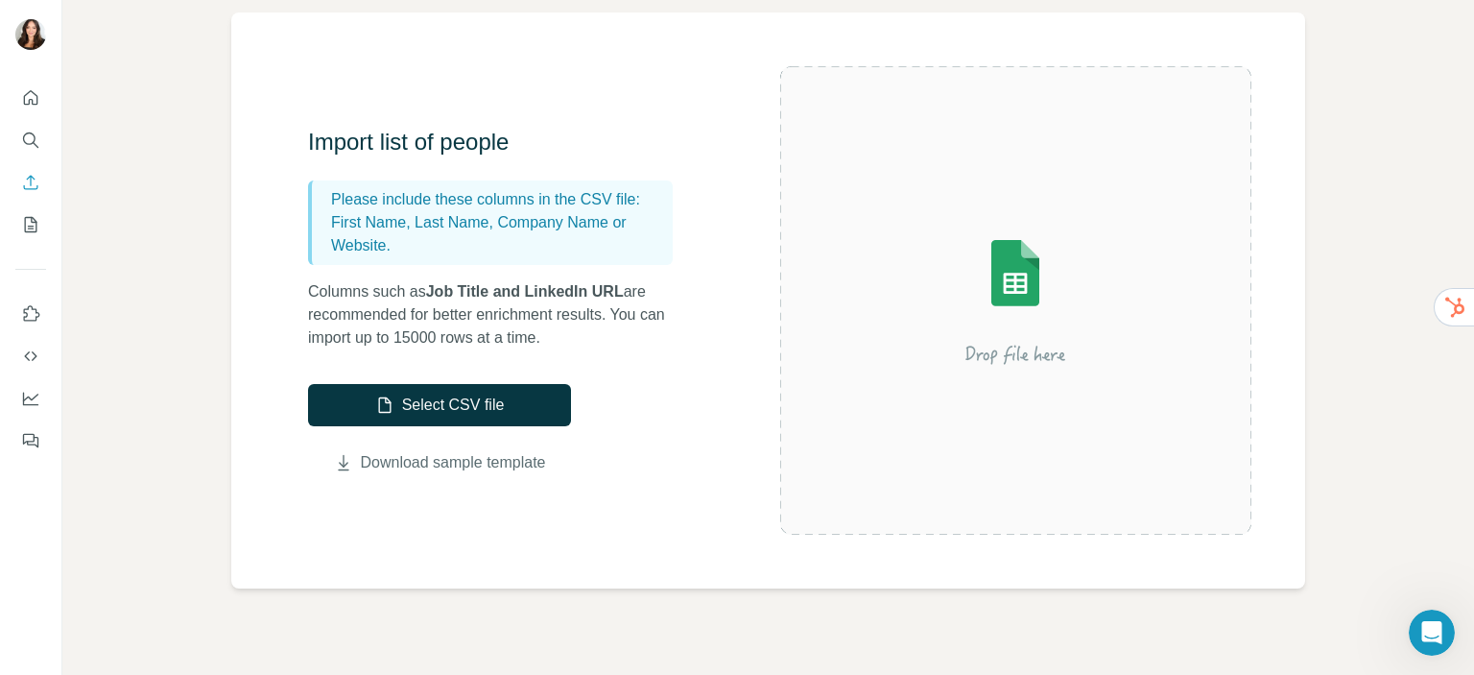
click at [374, 459] on link "Download sample template" at bounding box center [453, 462] width 185 height 23
click at [548, 233] on p "First Name, Last Name, Company Name or Website." at bounding box center [498, 234] width 334 height 46
click at [423, 410] on button "Select CSV file" at bounding box center [439, 405] width 263 height 42
click at [468, 393] on button "Select CSV file" at bounding box center [439, 405] width 263 height 42
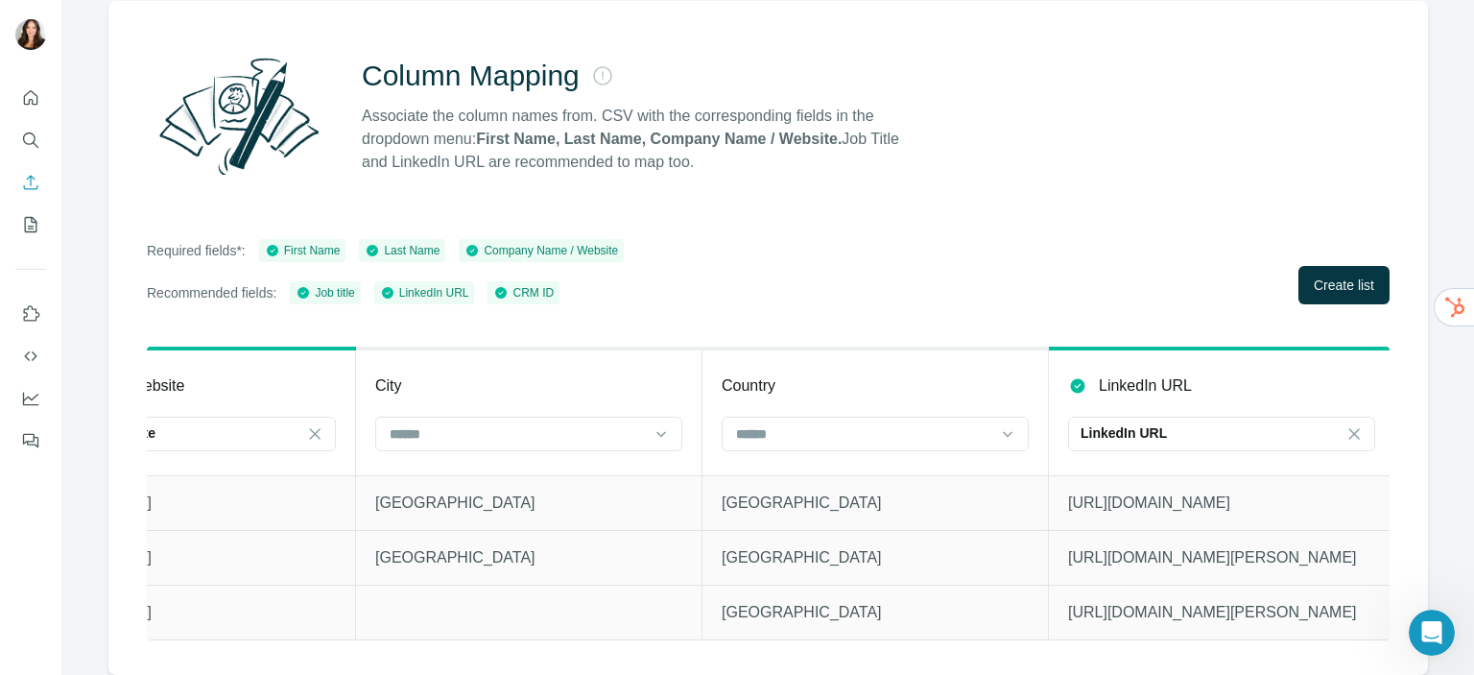
scroll to position [0, 2580]
click at [1315, 275] on span "Create list" at bounding box center [1344, 284] width 60 height 19
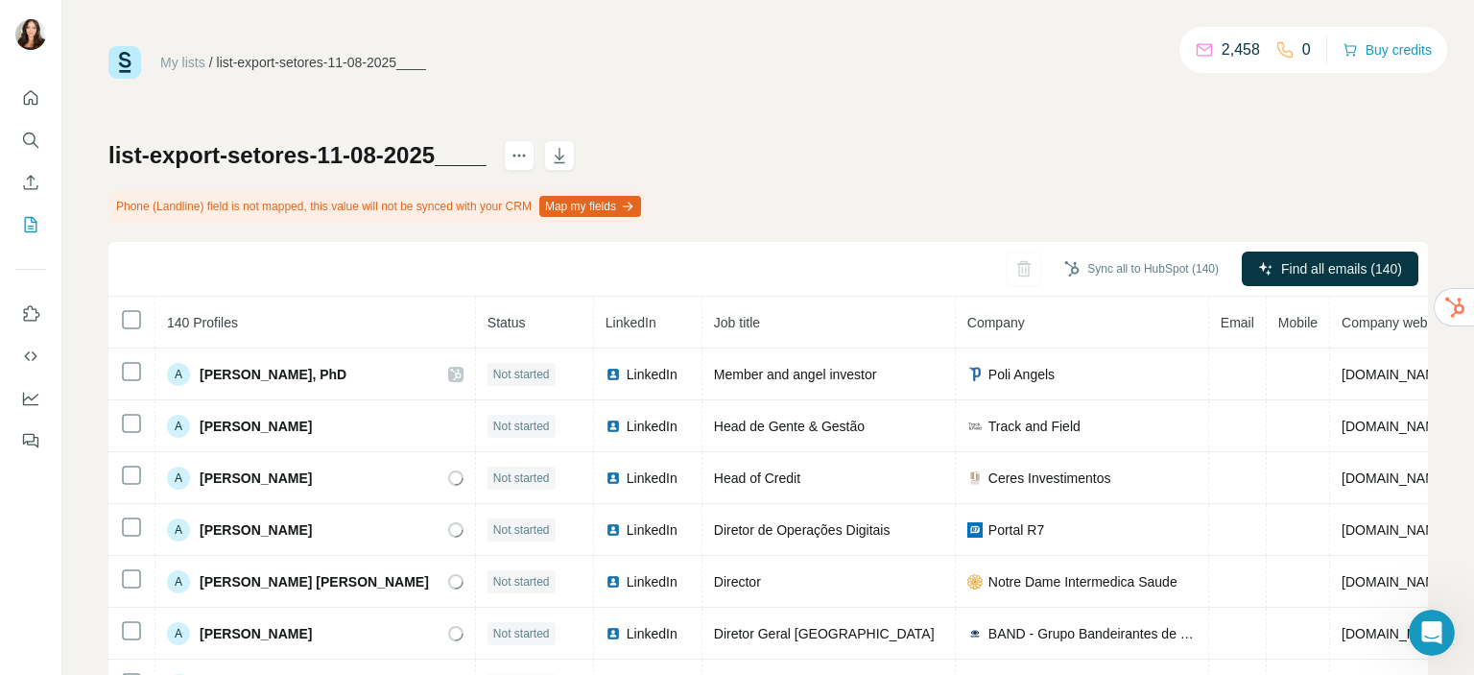
click at [641, 210] on button "Map my fields" at bounding box center [590, 206] width 102 height 21
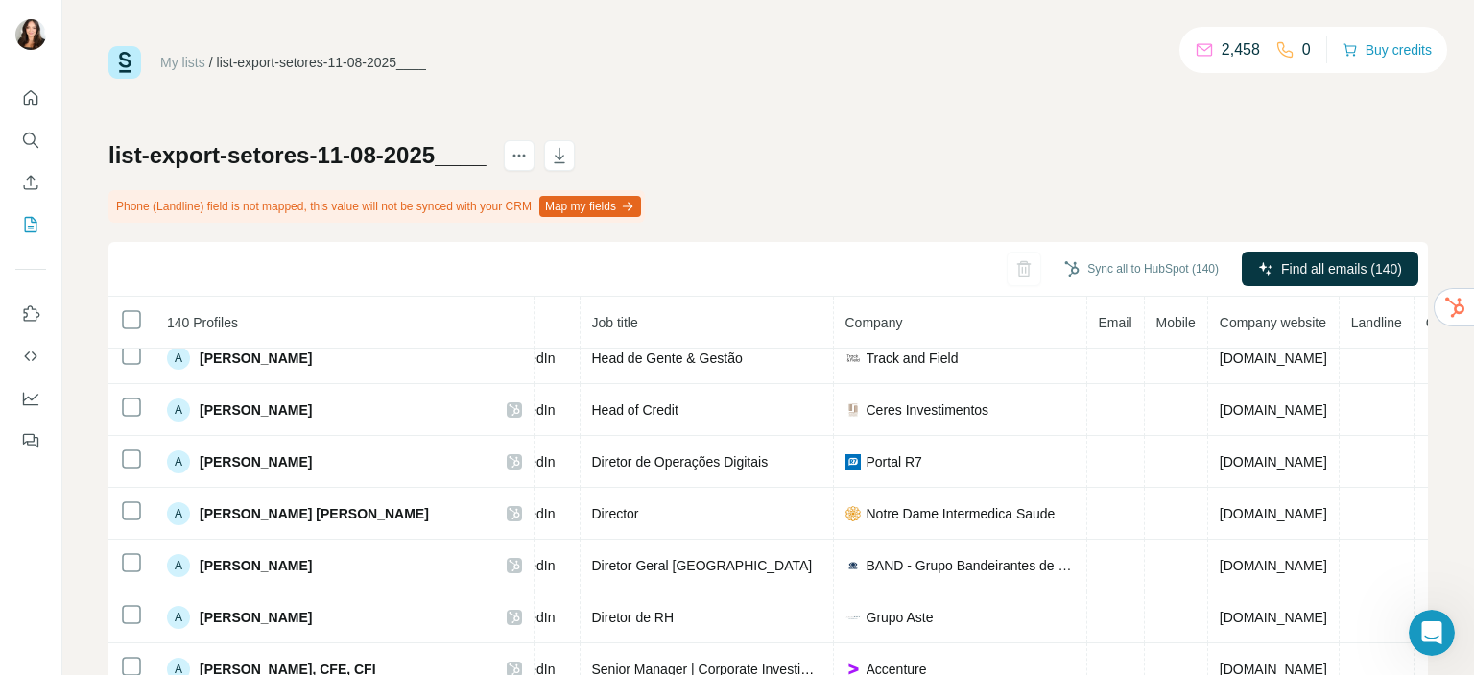
scroll to position [0, 180]
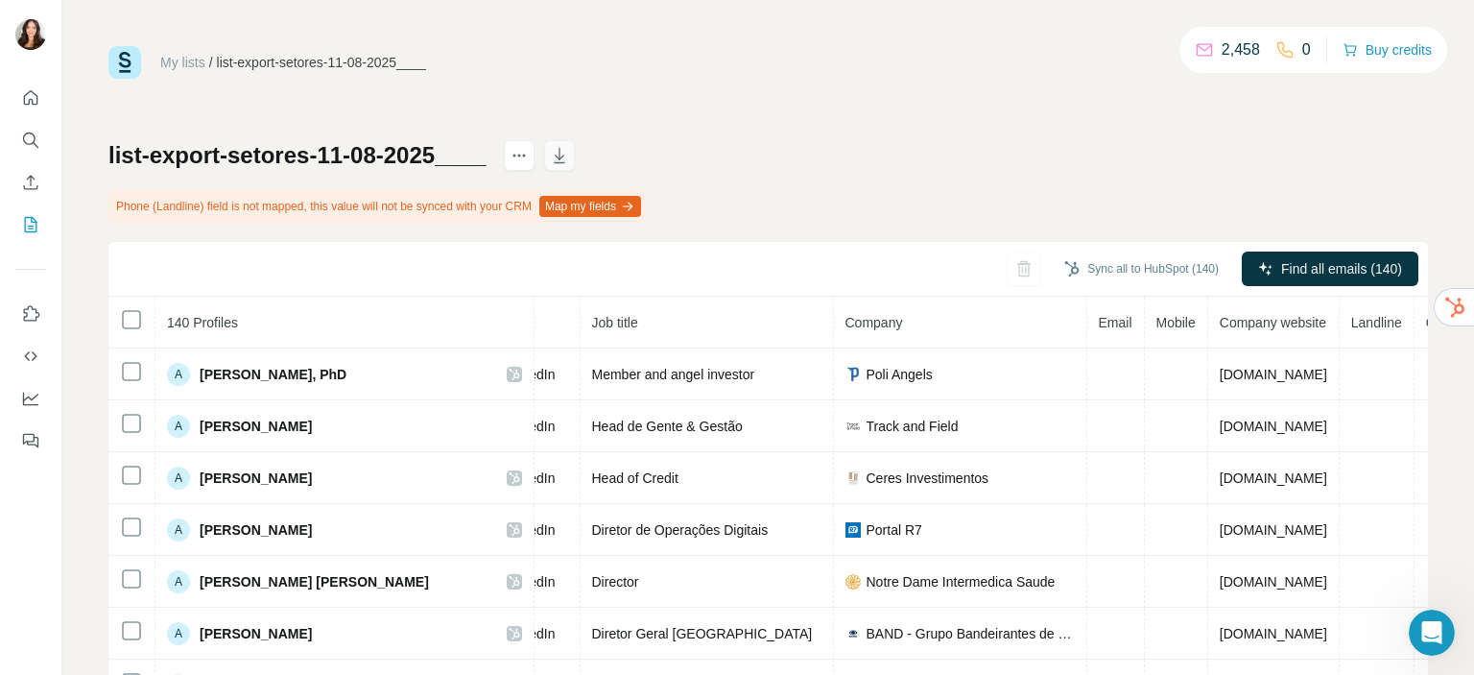
click at [562, 156] on icon "button" at bounding box center [560, 157] width 10 height 6
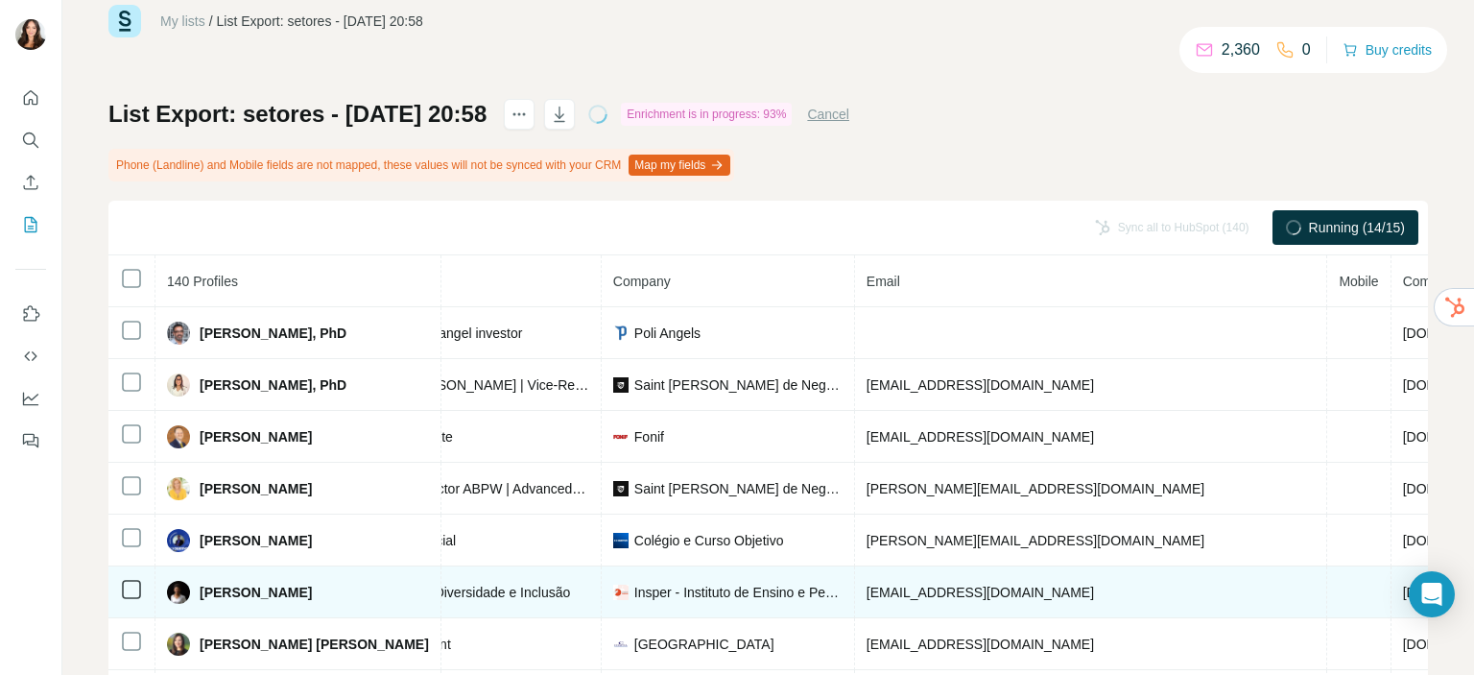
scroll to position [0, 320]
click at [746, 571] on td "Insper - Instituto de Ensino e Pesquisa" at bounding box center [727, 592] width 253 height 52
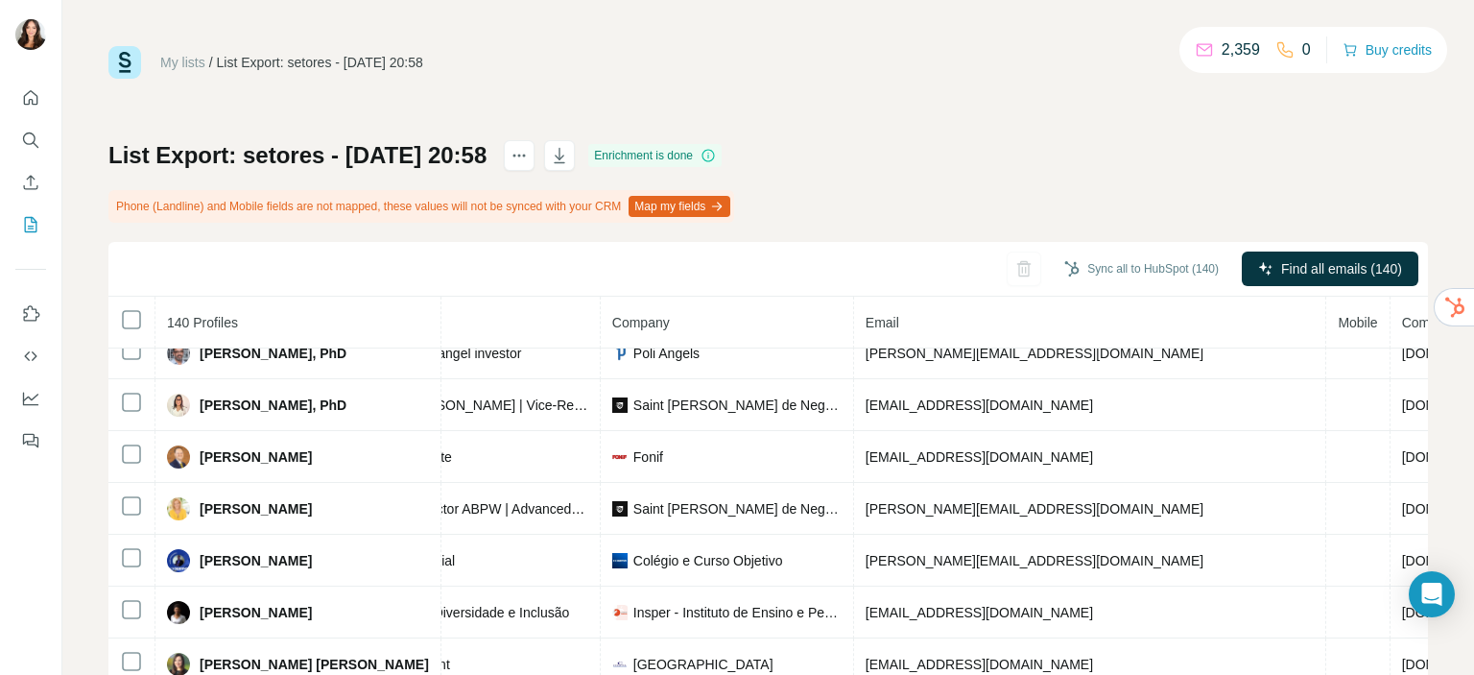
scroll to position [0, 0]
click at [516, 155] on icon "actions" at bounding box center [514, 155] width 3 height 3
click at [718, 148] on div "Enrichment is done" at bounding box center [654, 155] width 133 height 23
click at [716, 158] on icon at bounding box center [707, 155] width 15 height 15
click at [716, 151] on icon at bounding box center [707, 155] width 15 height 15
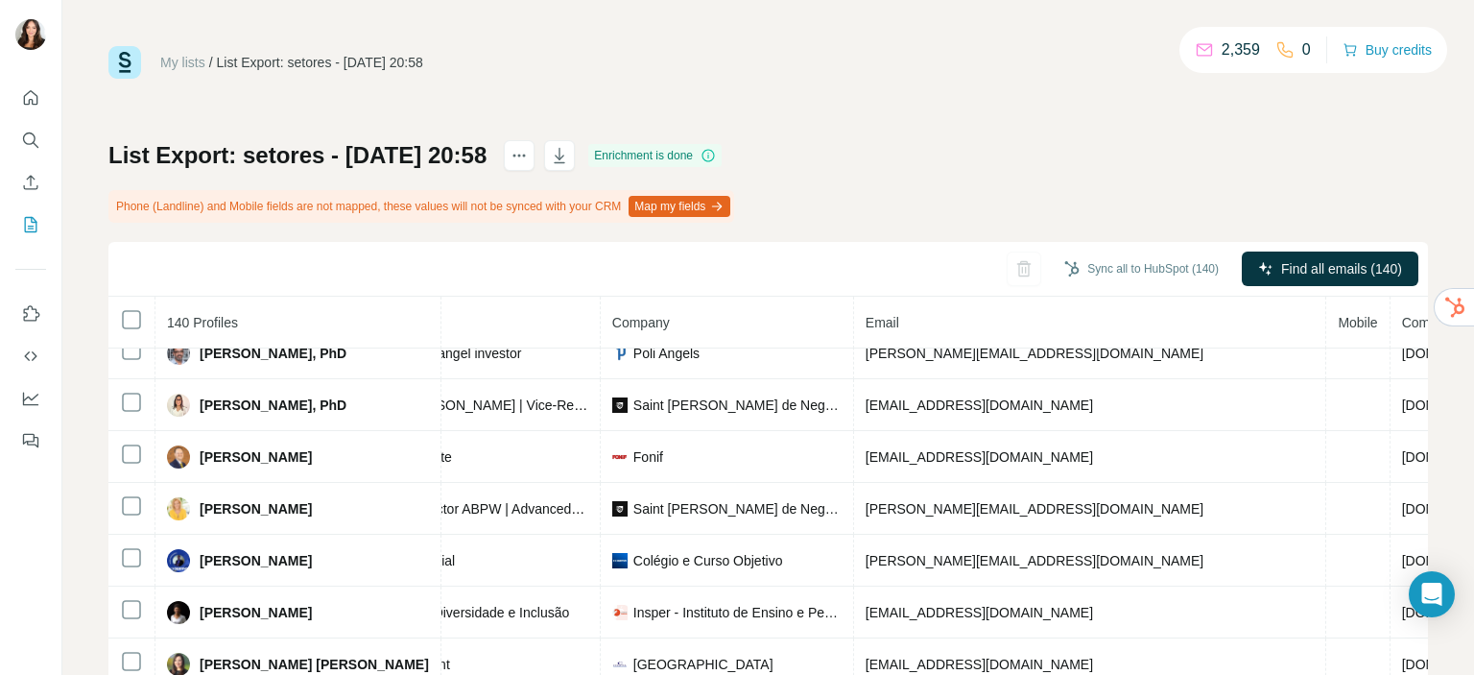
click at [716, 153] on icon at bounding box center [707, 155] width 15 height 15
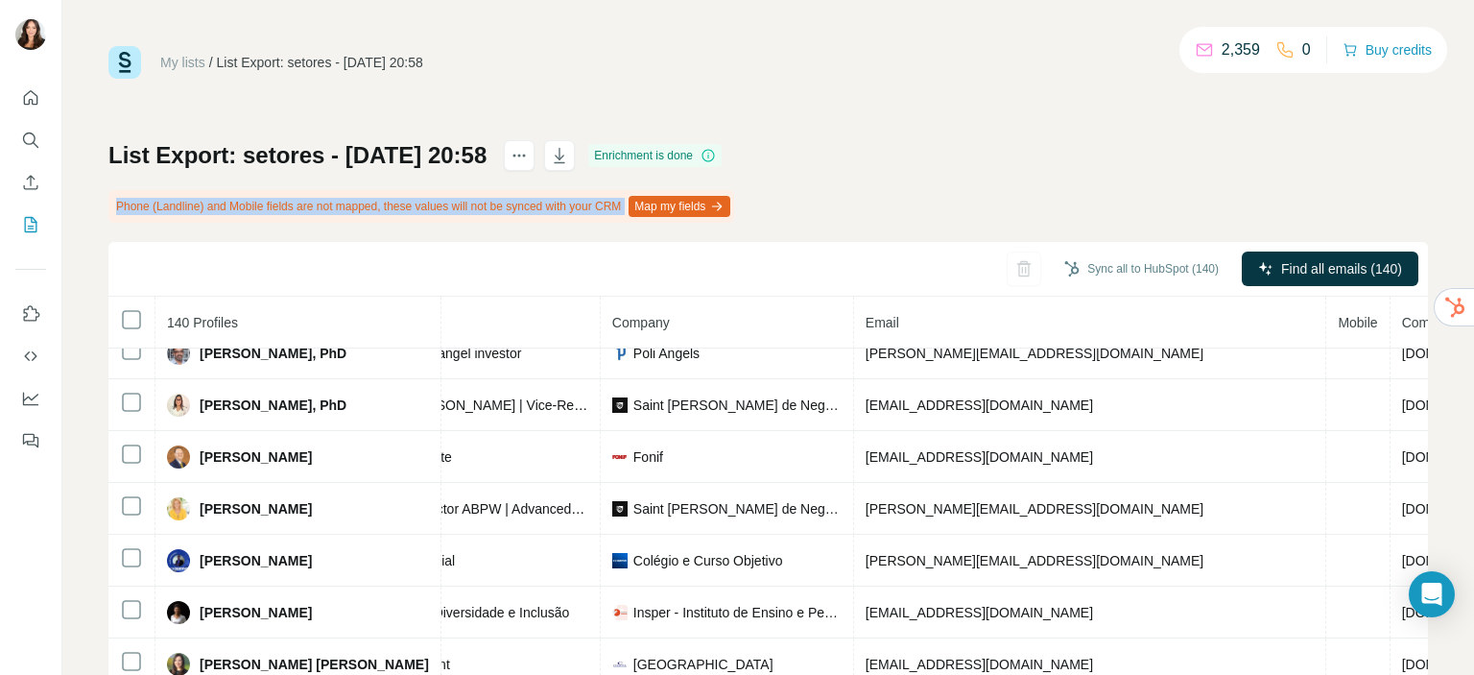
click at [716, 153] on icon at bounding box center [707, 155] width 15 height 15
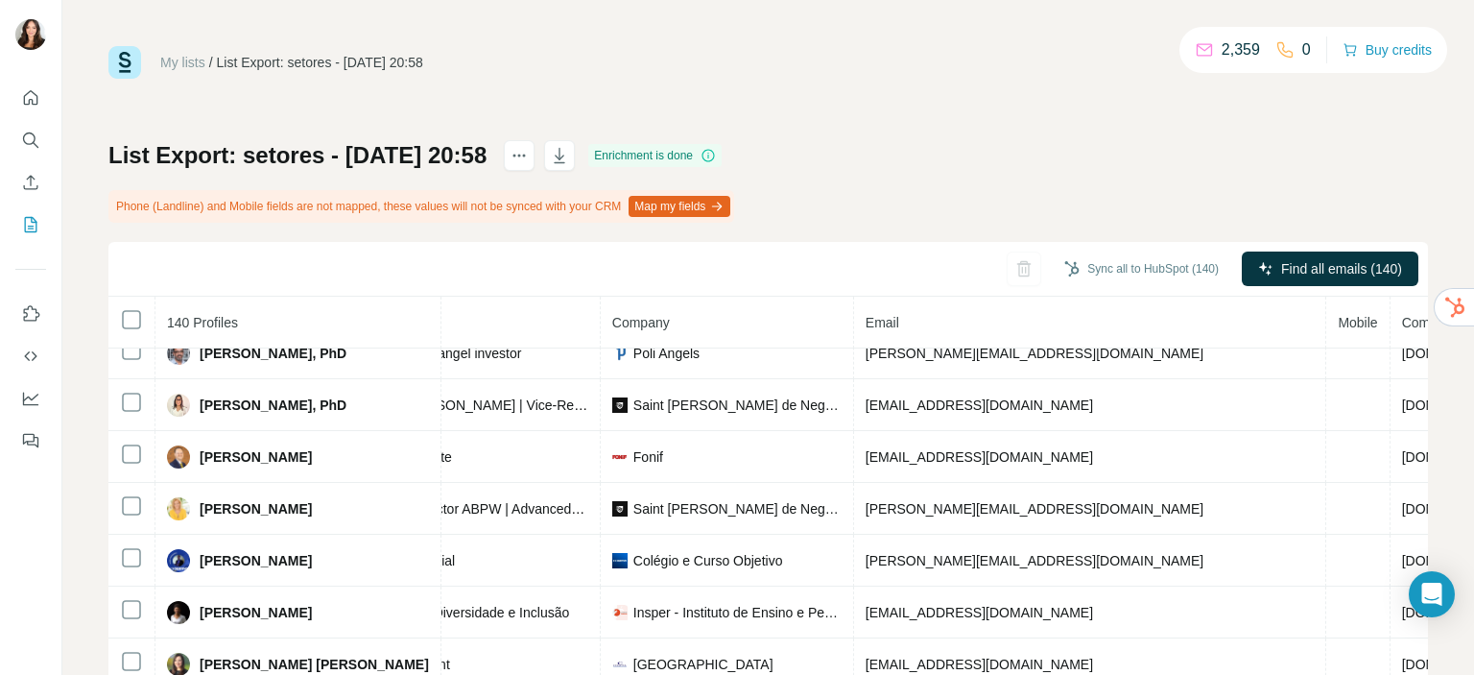
click at [848, 145] on div "List Export: setores - [DATE] 20:58 Enrichment is done Phone (Landline) and Mob…" at bounding box center [767, 471] width 1319 height 663
click at [569, 154] on icon "button" at bounding box center [559, 155] width 19 height 19
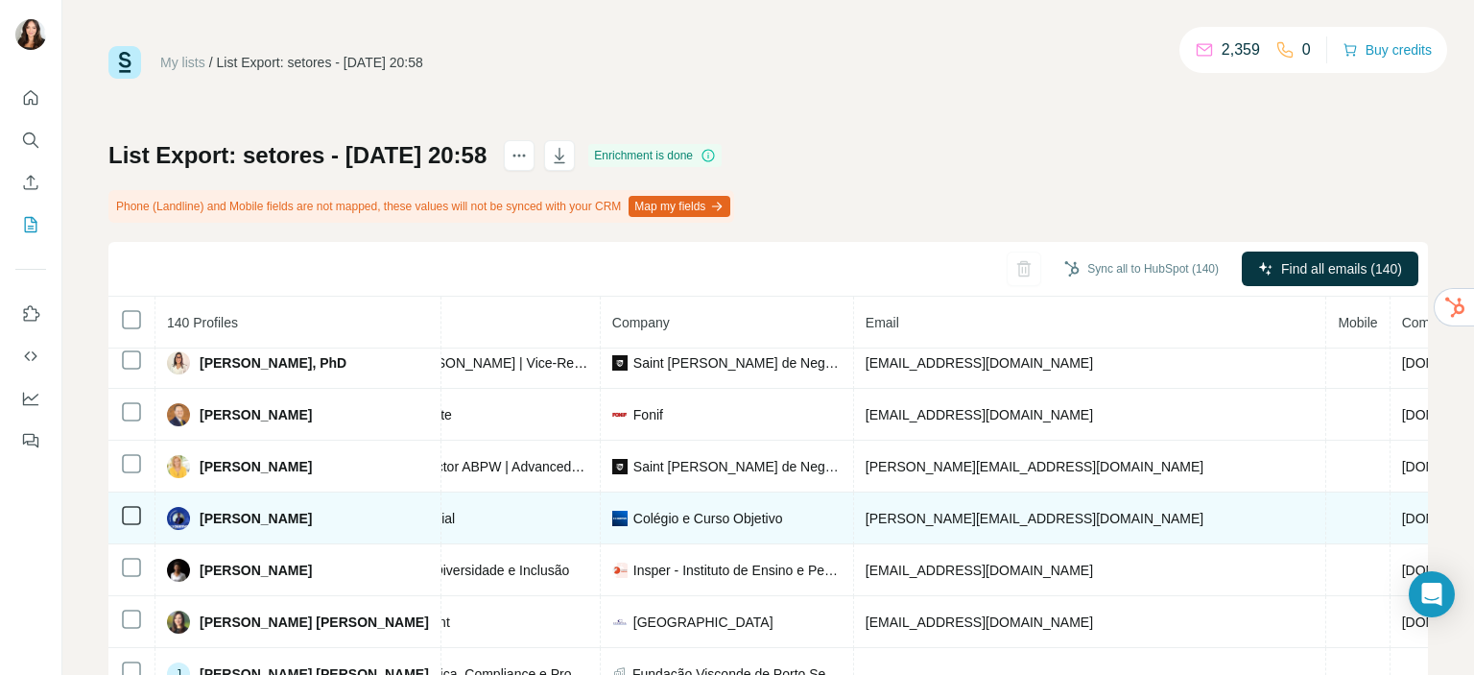
scroll to position [68, 320]
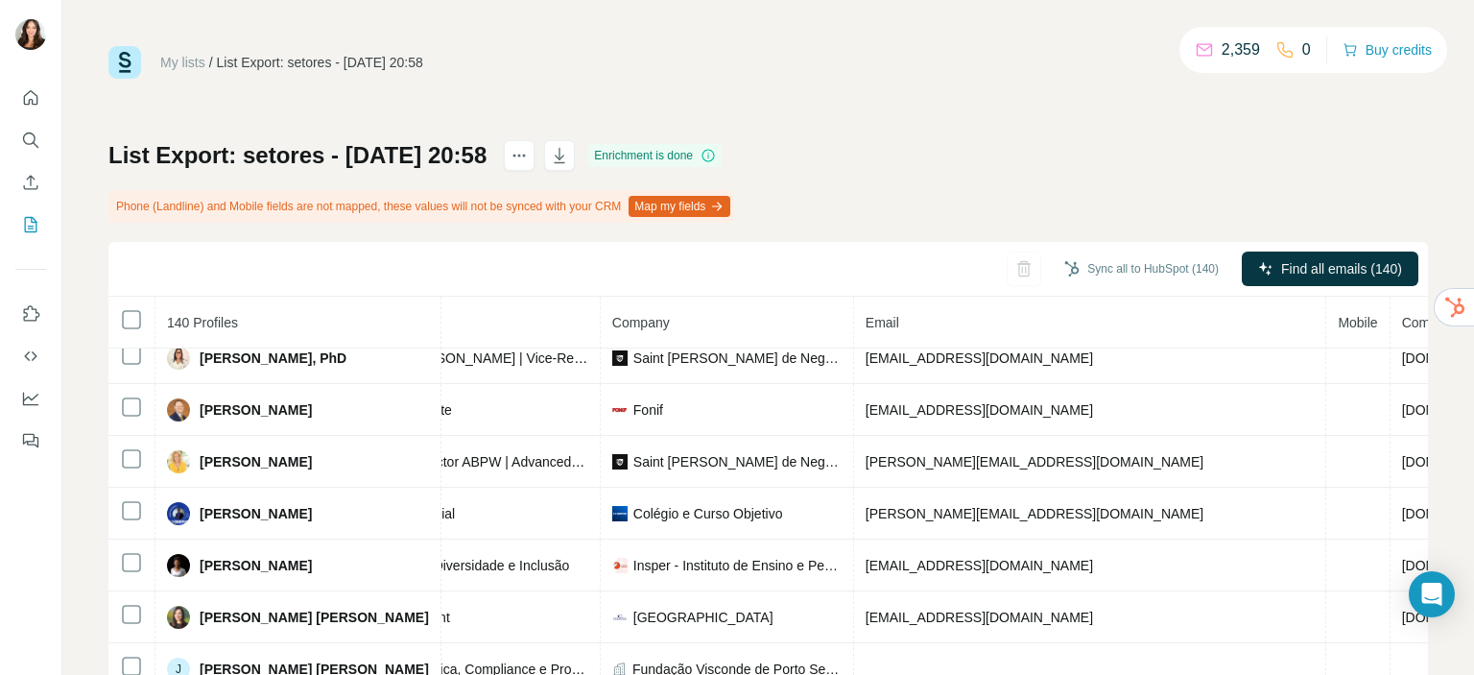
click at [709, 206] on button "Map my fields" at bounding box center [679, 206] width 102 height 21
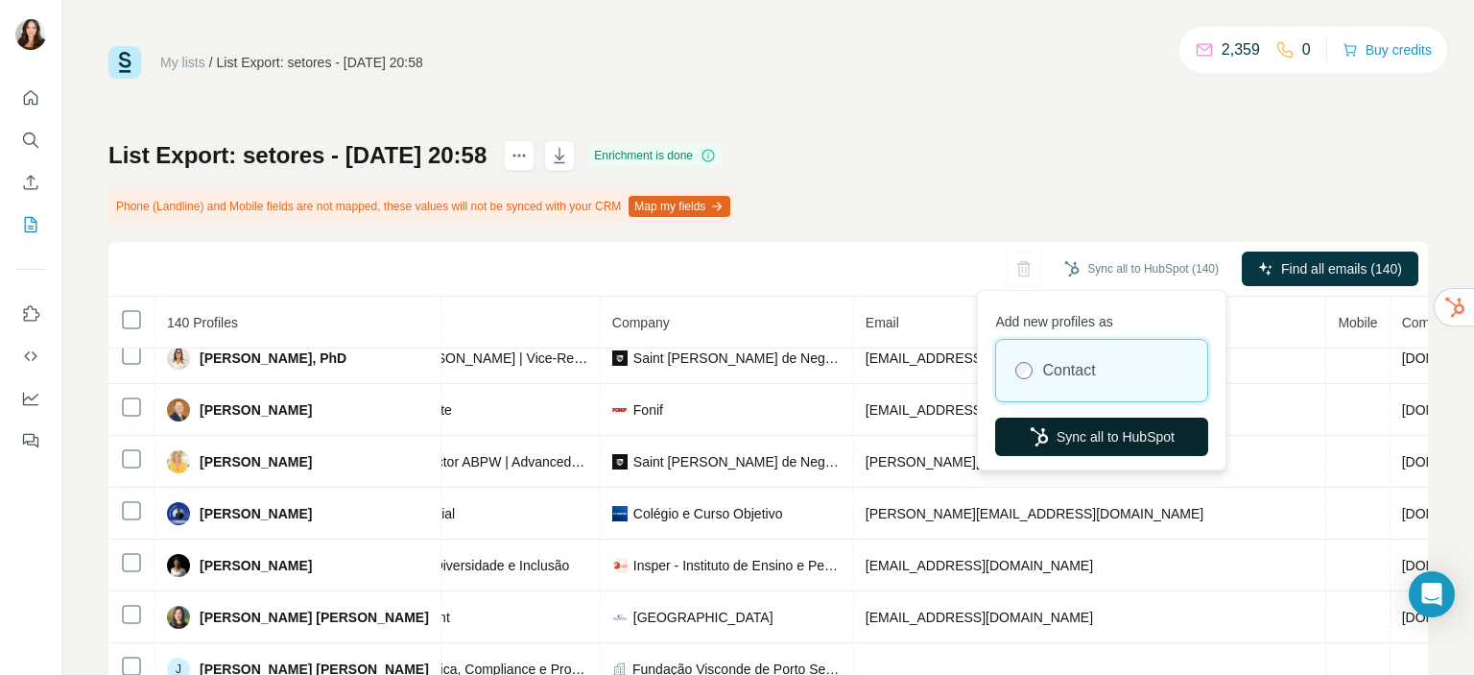
click at [1044, 428] on icon "button" at bounding box center [1039, 436] width 19 height 19
